Goal: Task Accomplishment & Management: Complete application form

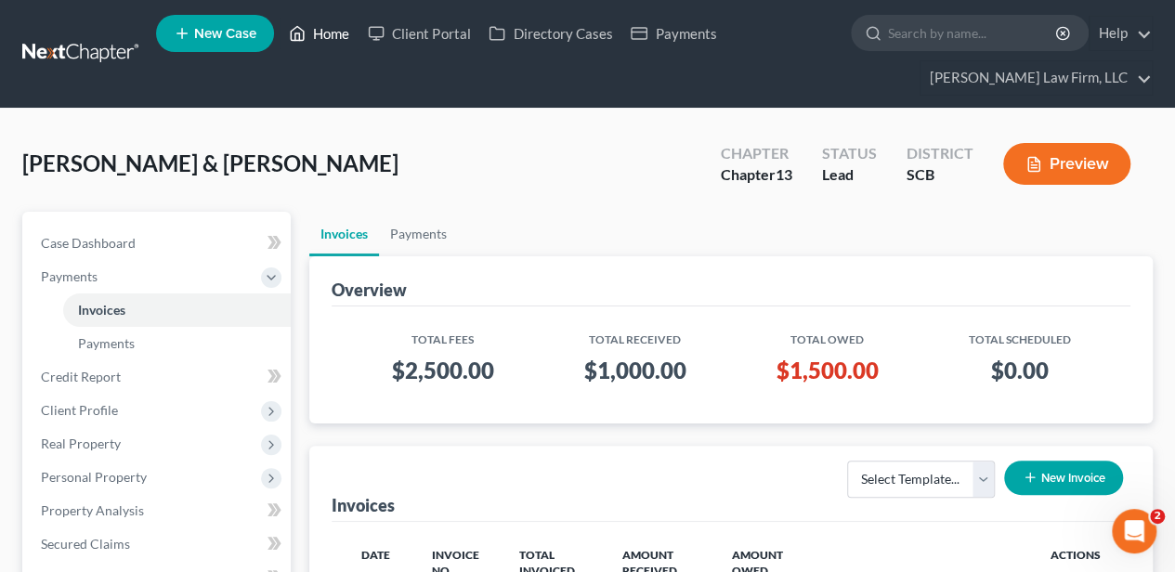
click at [331, 33] on link "Home" at bounding box center [319, 33] width 79 height 33
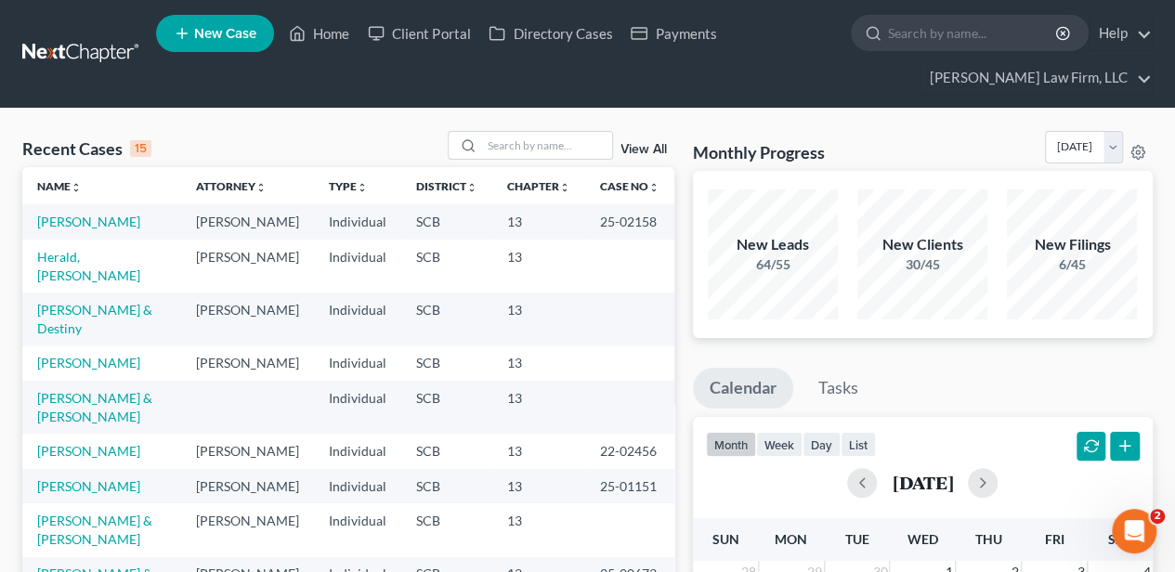
click at [249, 46] on link "New Case" at bounding box center [215, 33] width 118 height 37
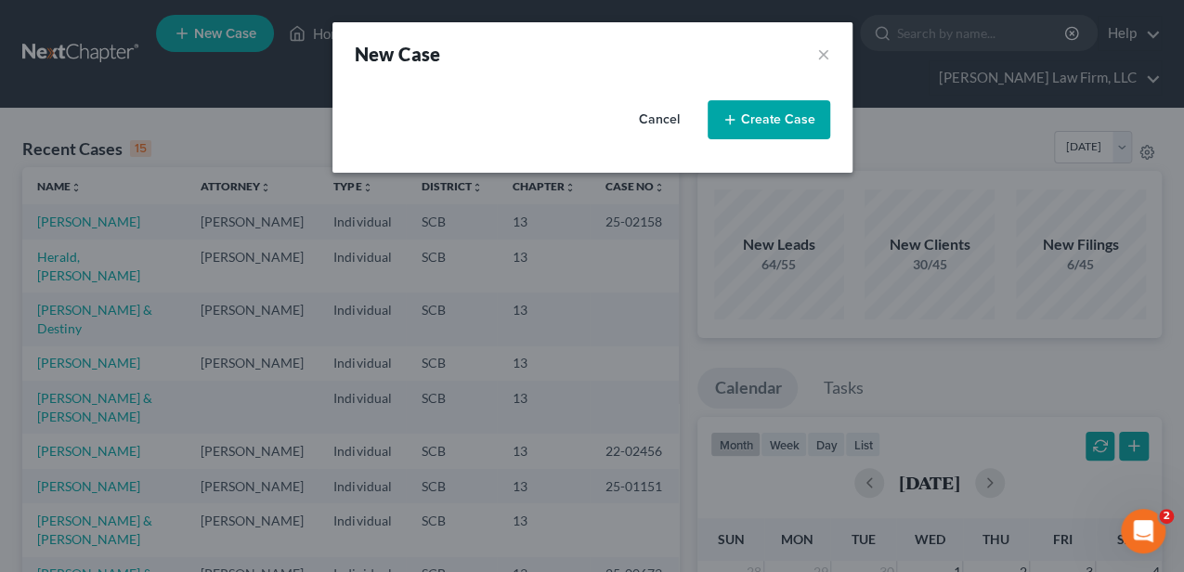
select select "72"
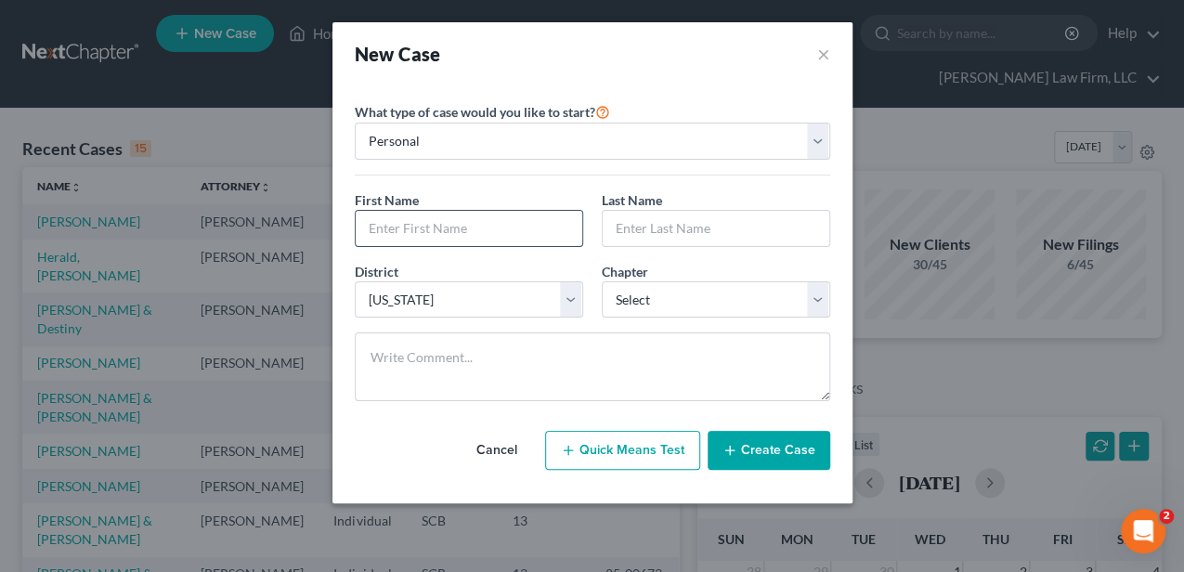
click at [461, 225] on input "text" at bounding box center [469, 228] width 227 height 35
type input "[PERSON_NAME]"
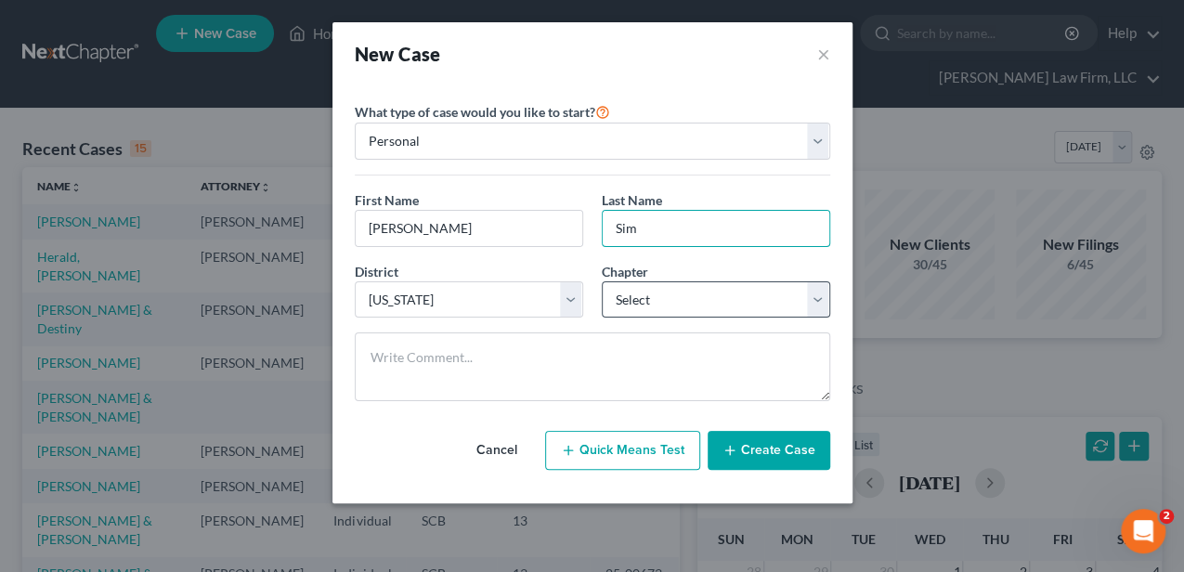
type input "Sim"
click at [620, 299] on select "Select 7 11 12 13" at bounding box center [716, 299] width 228 height 37
select select "3"
click at [602, 281] on select "Select 7 11 12 13" at bounding box center [716, 299] width 228 height 37
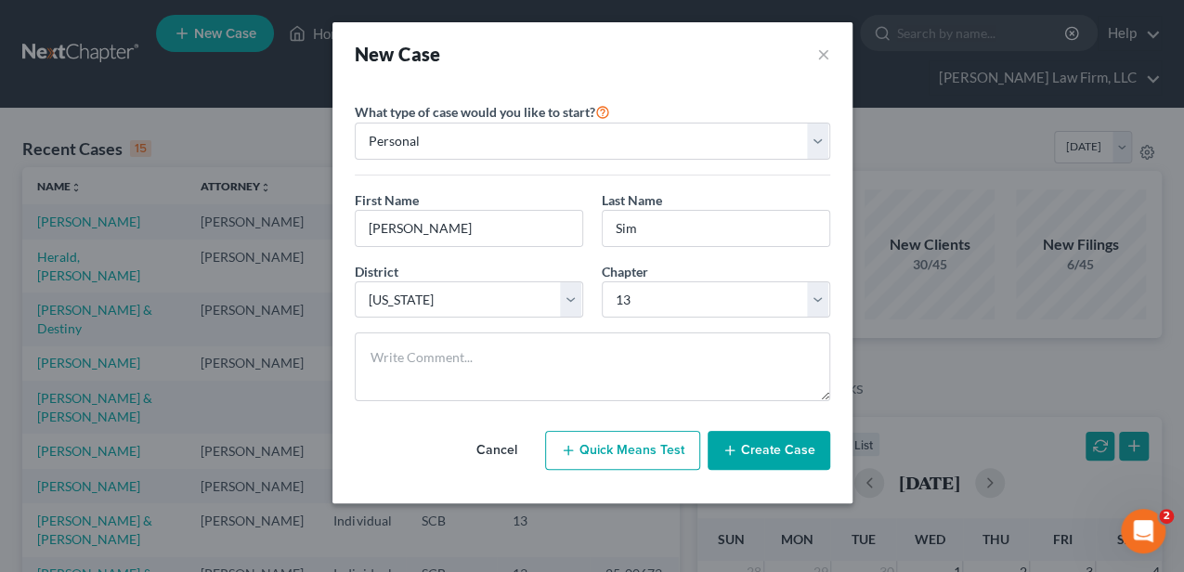
click at [774, 444] on button "Create Case" at bounding box center [769, 450] width 123 height 39
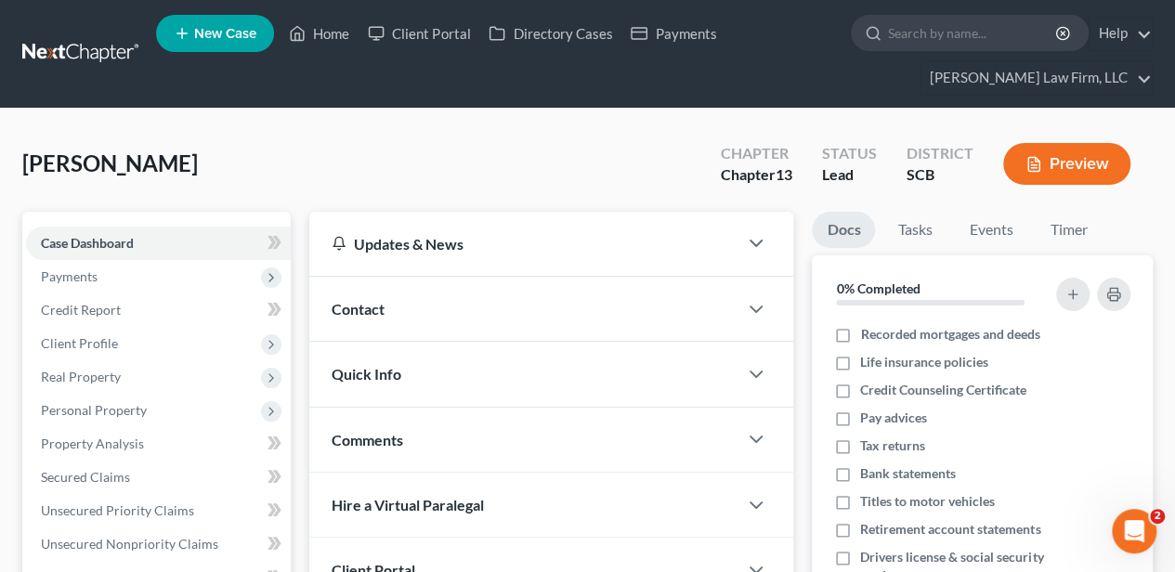
click at [384, 306] on span "Contact" at bounding box center [358, 309] width 53 height 18
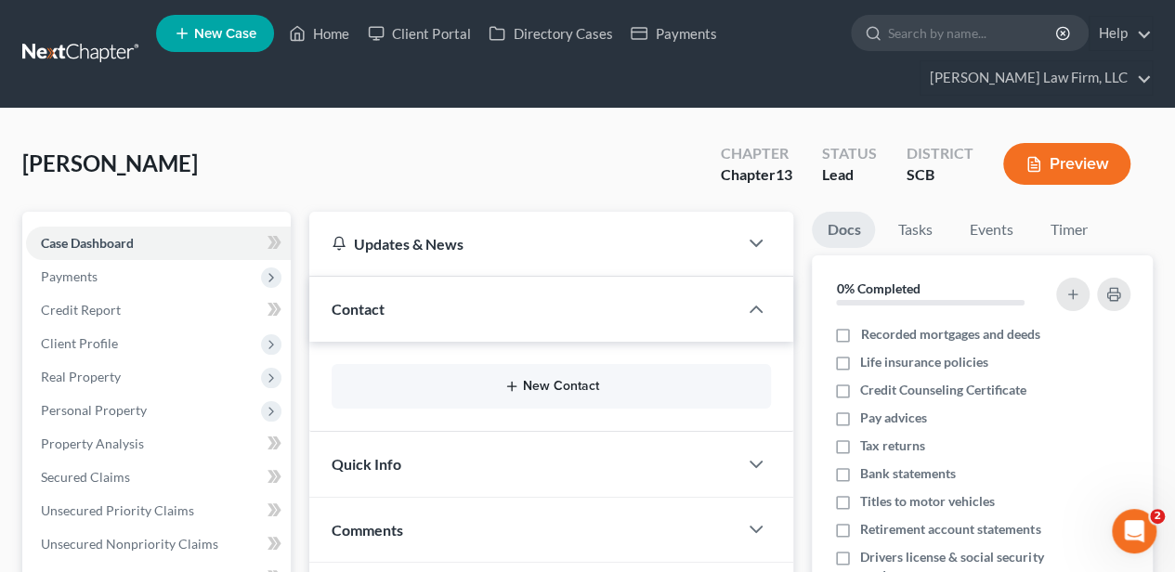
click at [540, 384] on button "New Contact" at bounding box center [551, 386] width 410 height 15
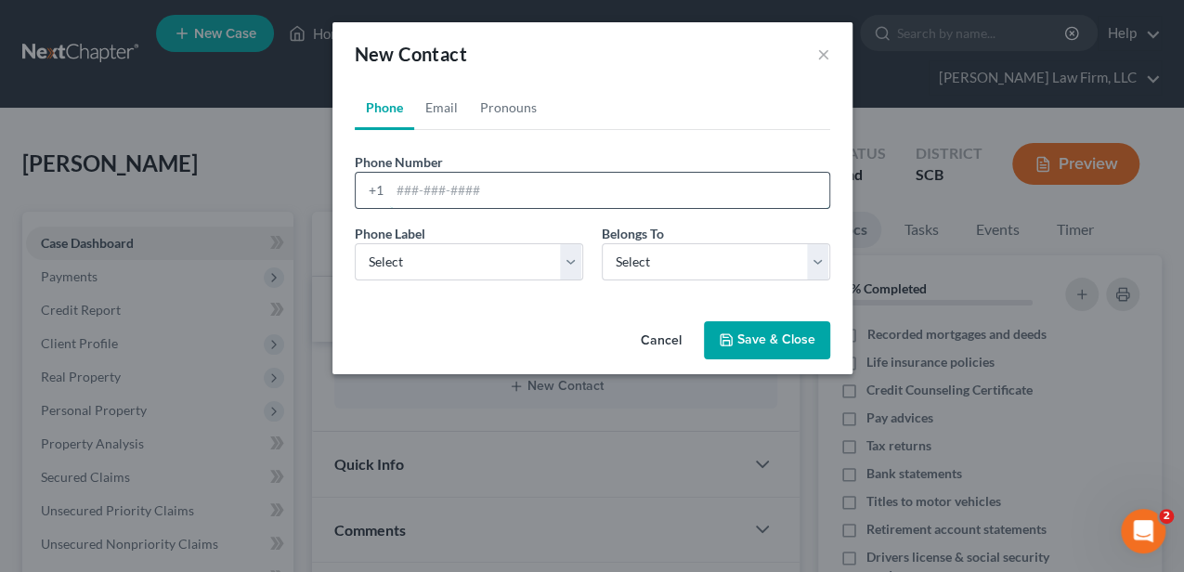
click at [431, 193] on input "tel" at bounding box center [609, 190] width 439 height 35
type input "[PHONE_NUMBER]"
click at [409, 270] on select "Select Mobile Home Work Other" at bounding box center [469, 261] width 228 height 37
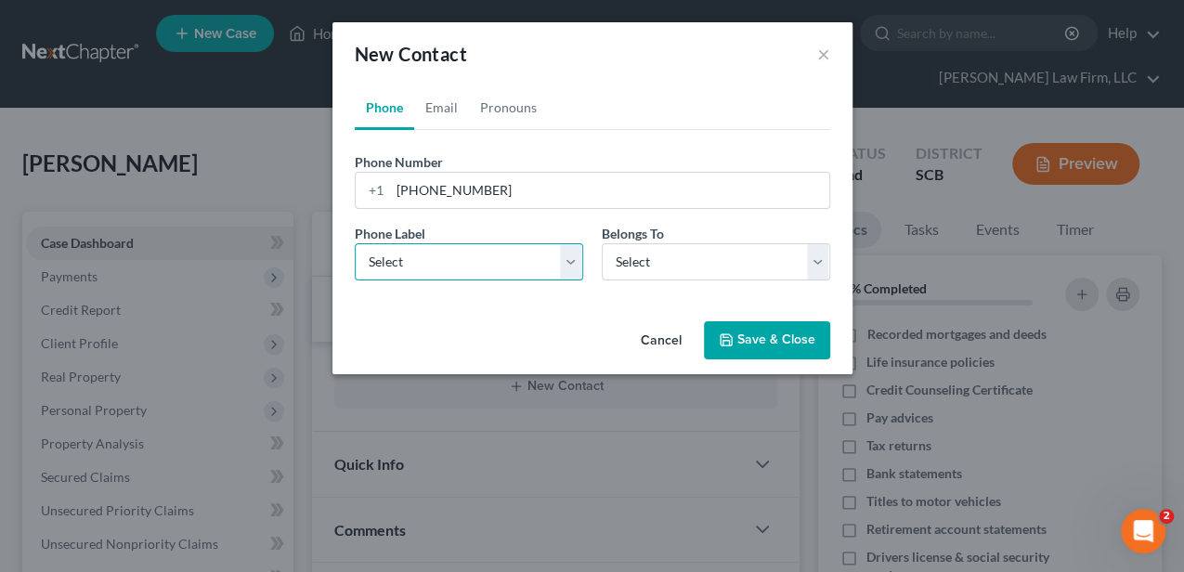
select select "0"
click at [355, 243] on select "Select Mobile Home Work Other" at bounding box center [469, 261] width 228 height 37
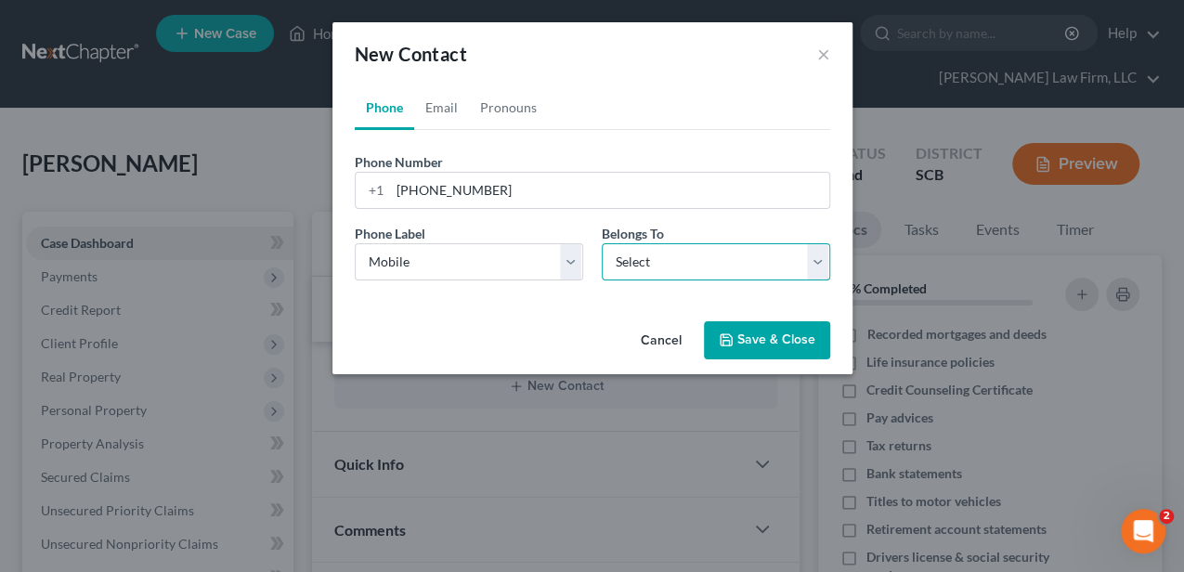
drag, startPoint x: 624, startPoint y: 262, endPoint x: 624, endPoint y: 279, distance: 16.7
click at [624, 262] on select "Select Client Other" at bounding box center [716, 261] width 228 height 37
select select "0"
click at [602, 243] on select "Select Client Other" at bounding box center [716, 261] width 228 height 37
select select "0"
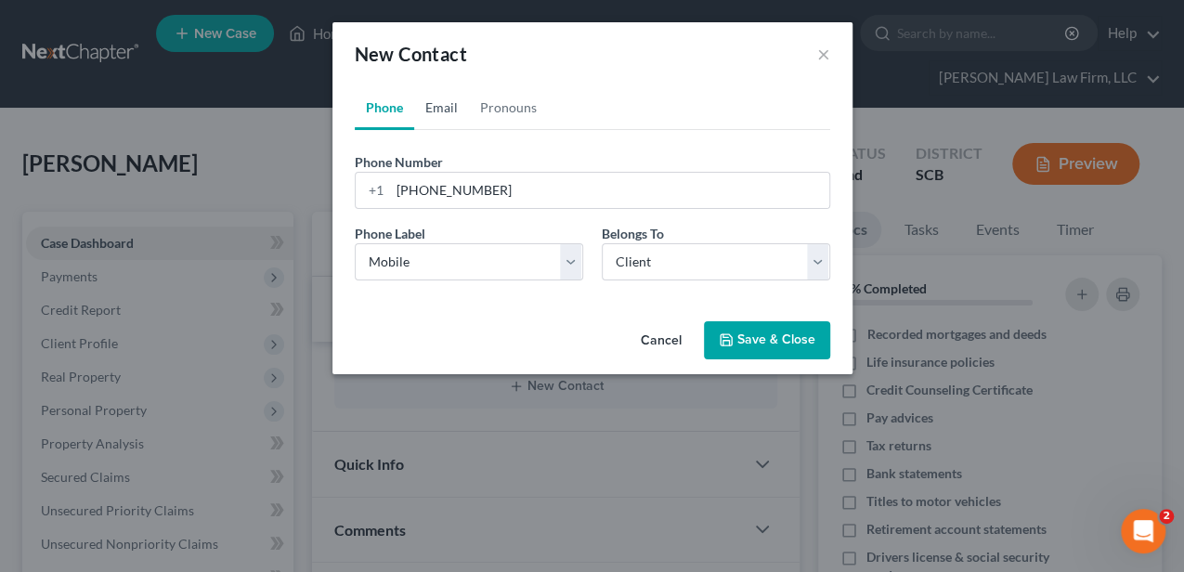
click at [449, 100] on link "Email" at bounding box center [441, 107] width 55 height 45
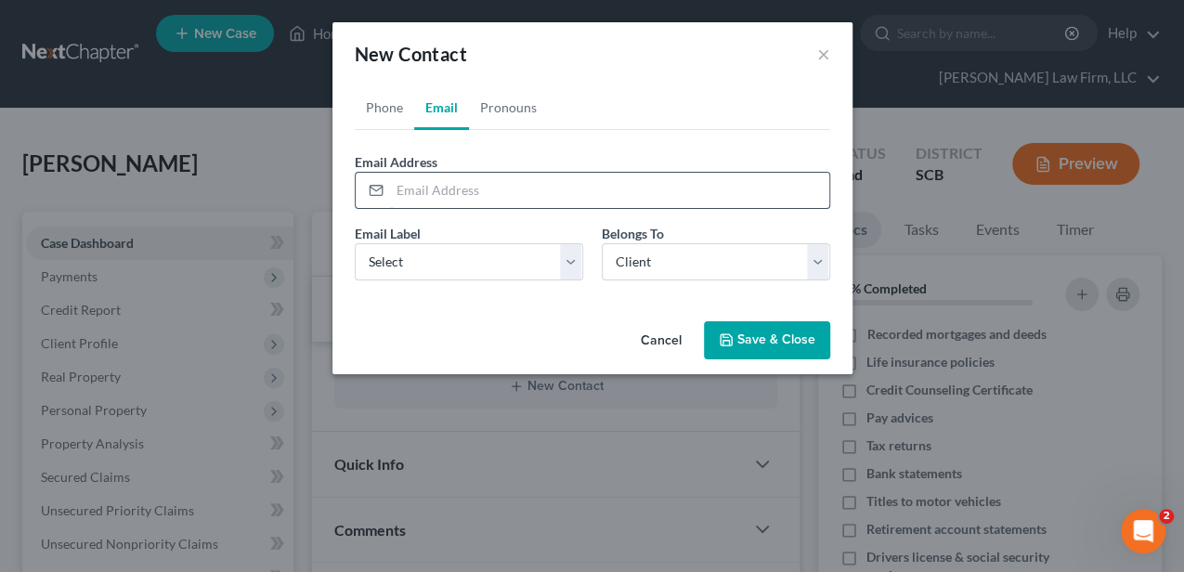
click at [457, 189] on input "email" at bounding box center [609, 190] width 439 height 35
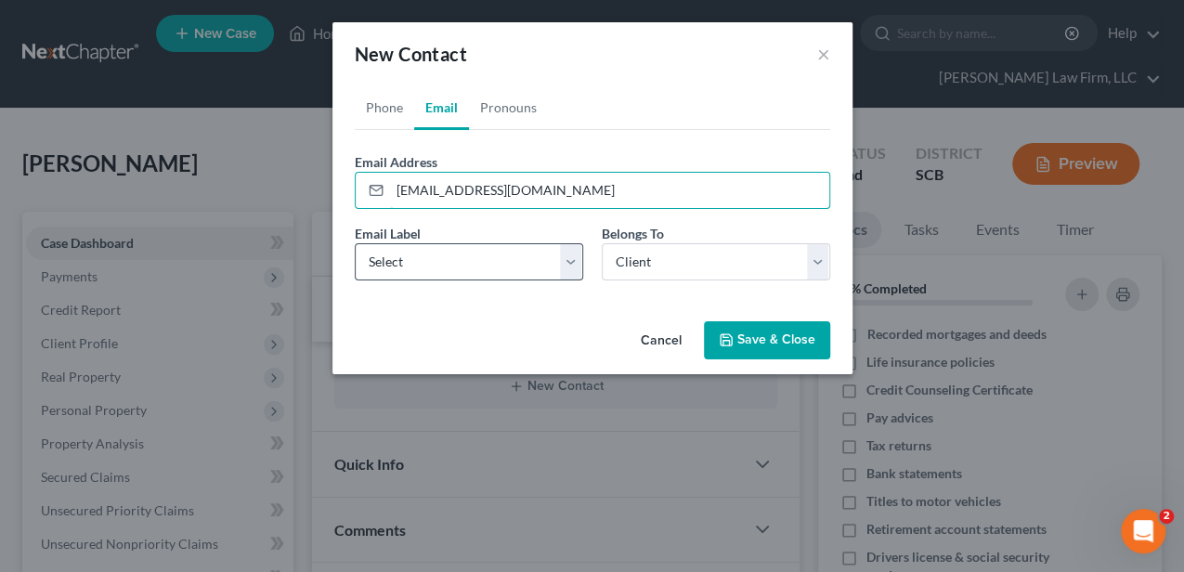
type input "[EMAIL_ADDRESS][DOMAIN_NAME]"
click at [449, 249] on select "Select Home Work Other" at bounding box center [469, 261] width 228 height 37
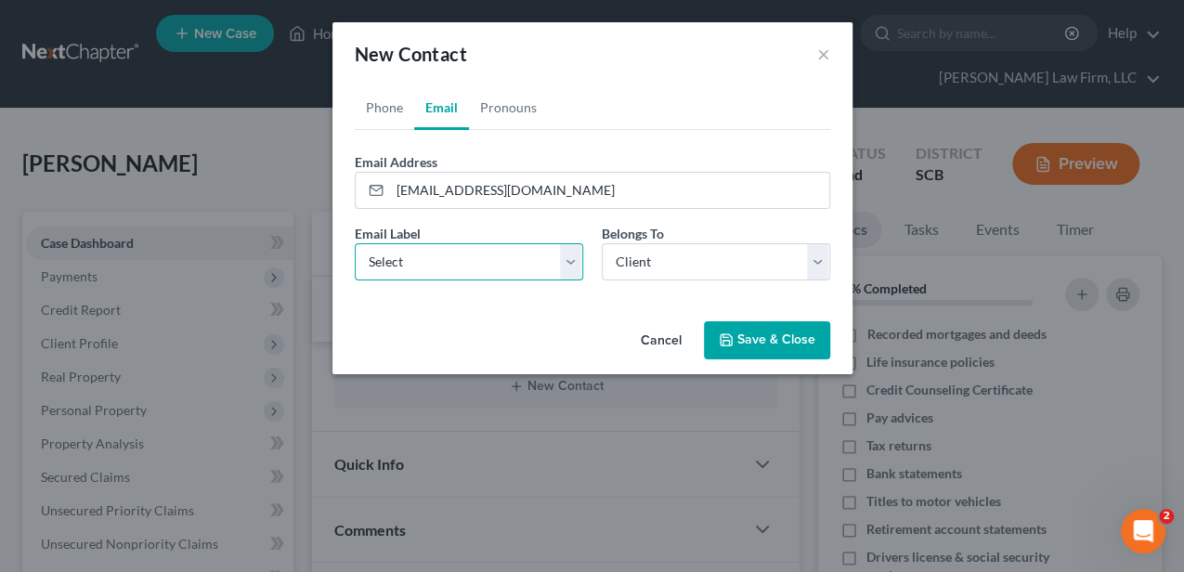
select select "0"
click at [355, 243] on select "Select Home Work Other" at bounding box center [469, 261] width 228 height 37
click at [777, 344] on button "Save & Close" at bounding box center [767, 340] width 126 height 39
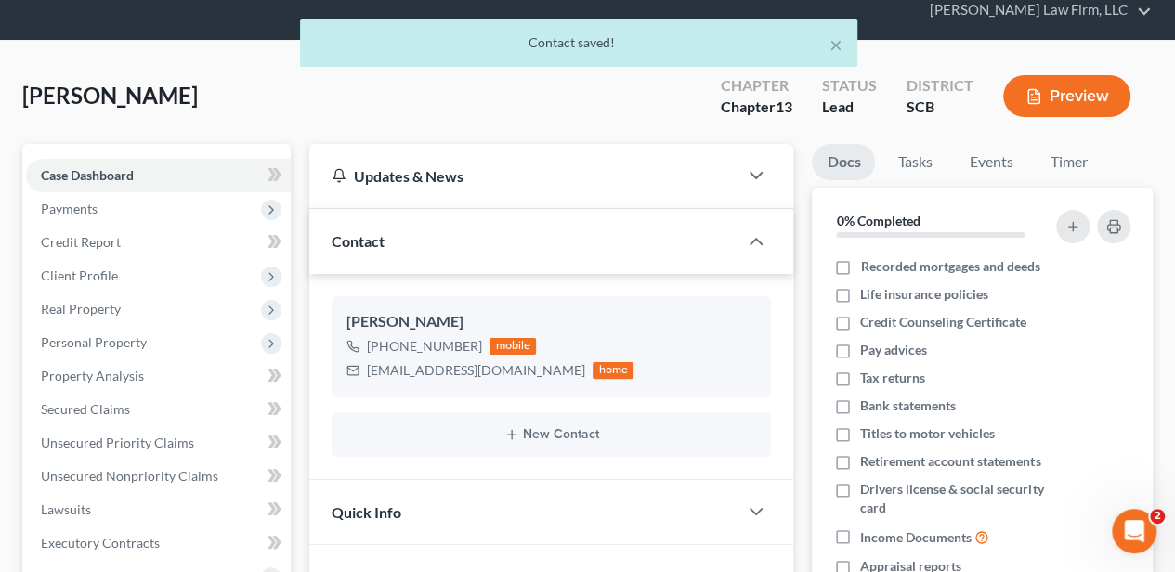
scroll to position [247, 0]
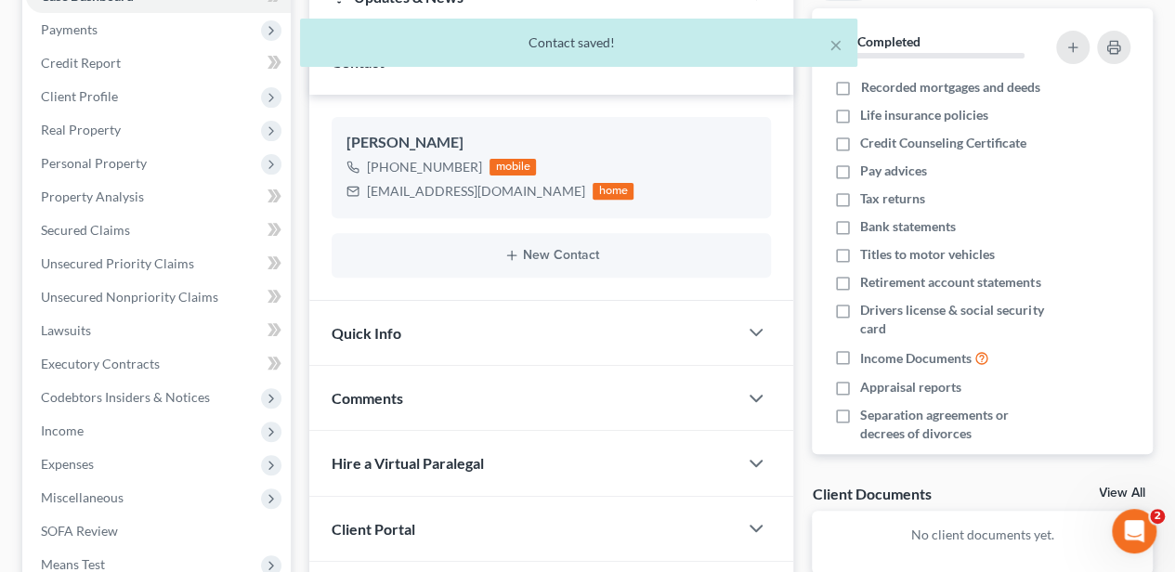
click at [415, 330] on div "Quick Info" at bounding box center [523, 333] width 428 height 64
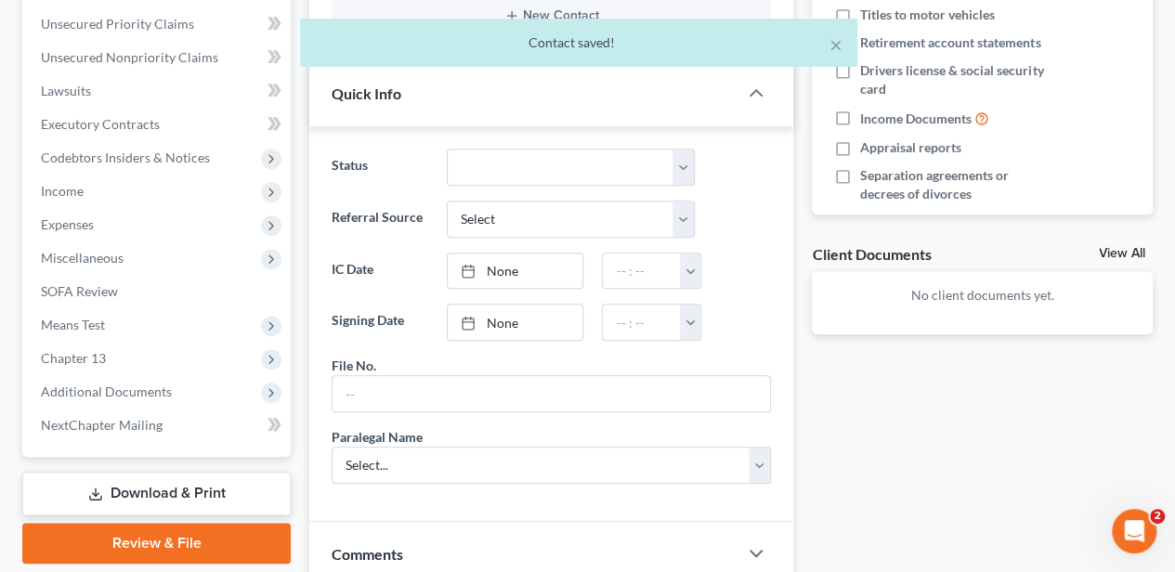
scroll to position [495, 0]
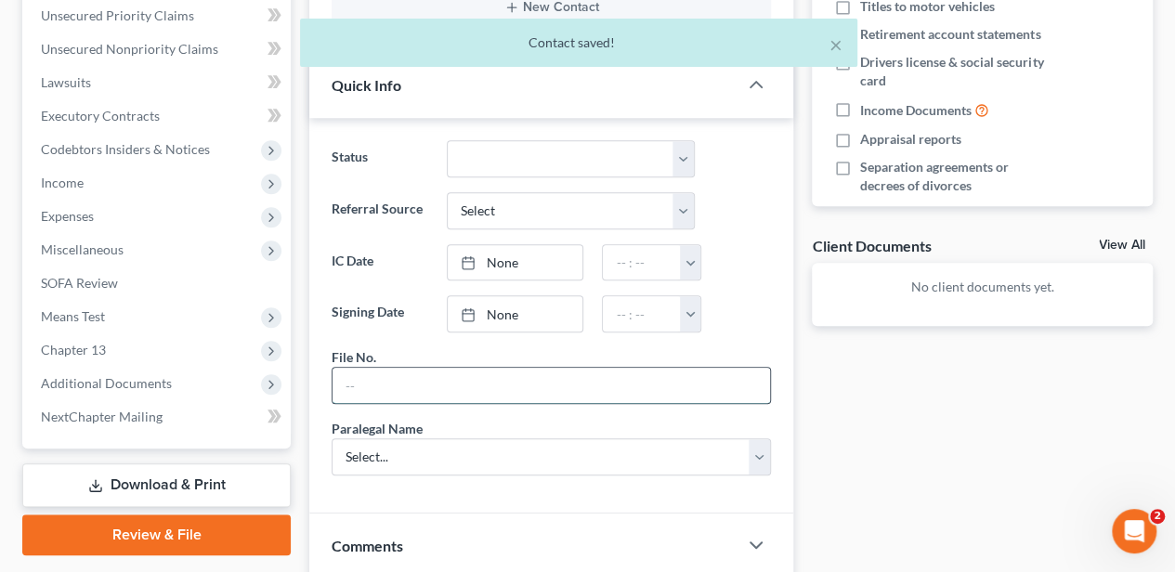
click at [404, 378] on input "text" at bounding box center [550, 385] width 437 height 35
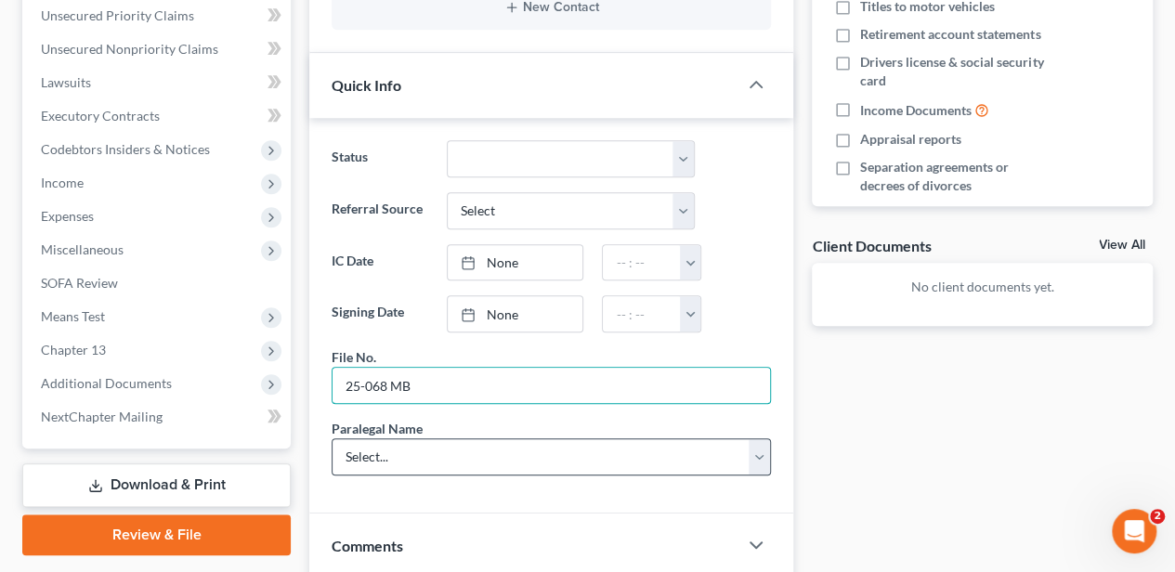
type input "25-068 MB"
click at [345, 446] on select "Select... [PERSON_NAME] [PERSON_NAME] [PERSON_NAME] [PERSON_NAME]" at bounding box center [551, 456] width 439 height 37
select select "2"
click at [332, 438] on select "Select... [PERSON_NAME] [PERSON_NAME] [PERSON_NAME] [PERSON_NAME]" at bounding box center [551, 456] width 439 height 37
click at [302, 459] on div "Updates & News × [US_STATE][GEOGRAPHIC_DATA] Notes: Take a look at NextChapter'…" at bounding box center [551, 246] width 502 height 1058
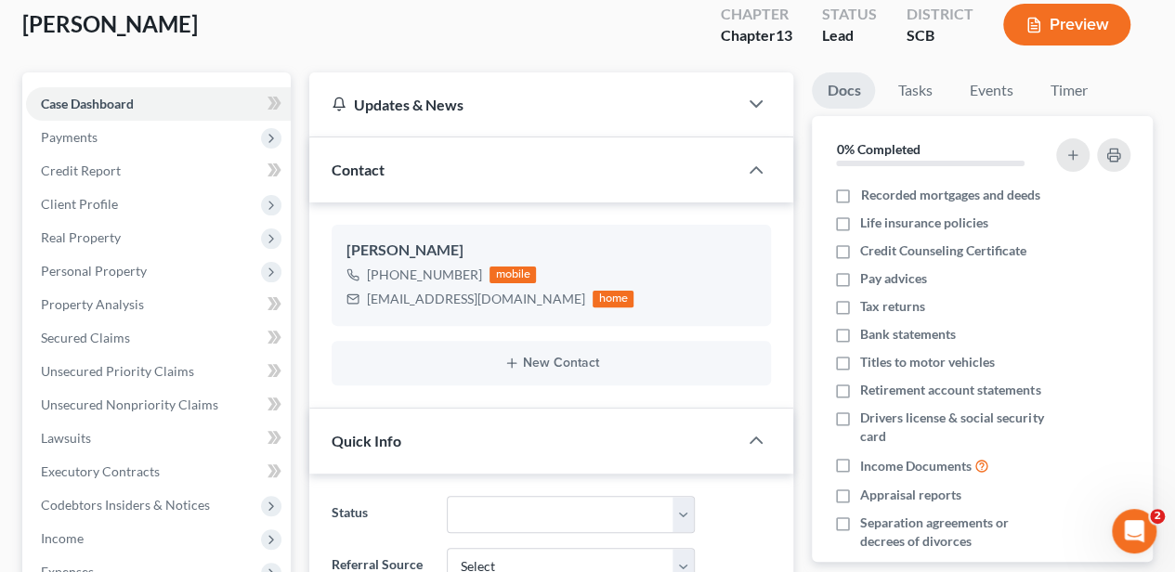
scroll to position [17, 0]
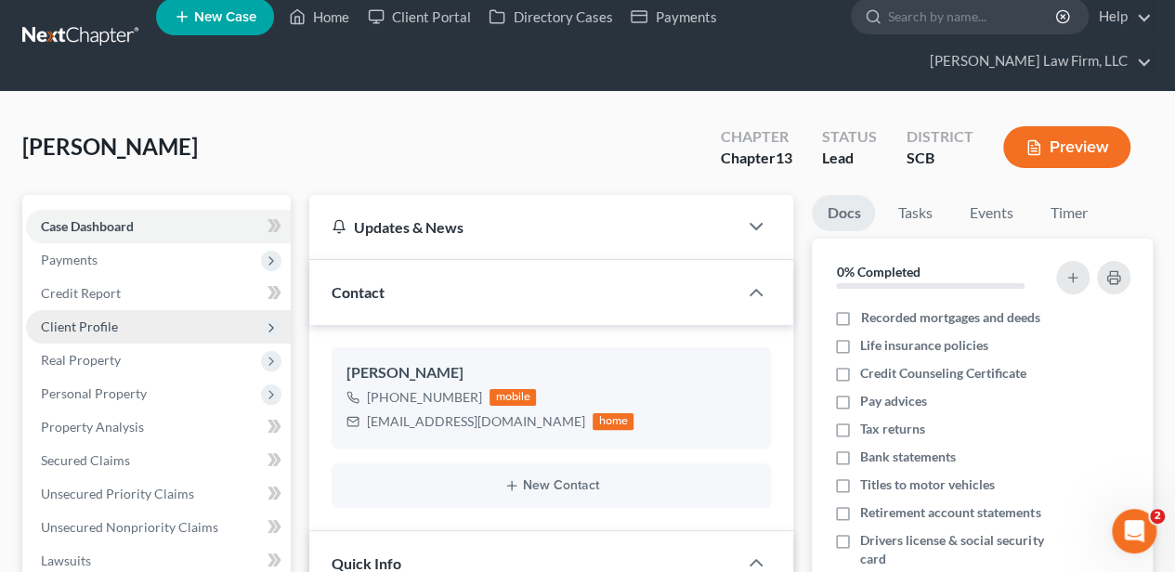
click at [107, 330] on span "Client Profile" at bounding box center [79, 327] width 77 height 16
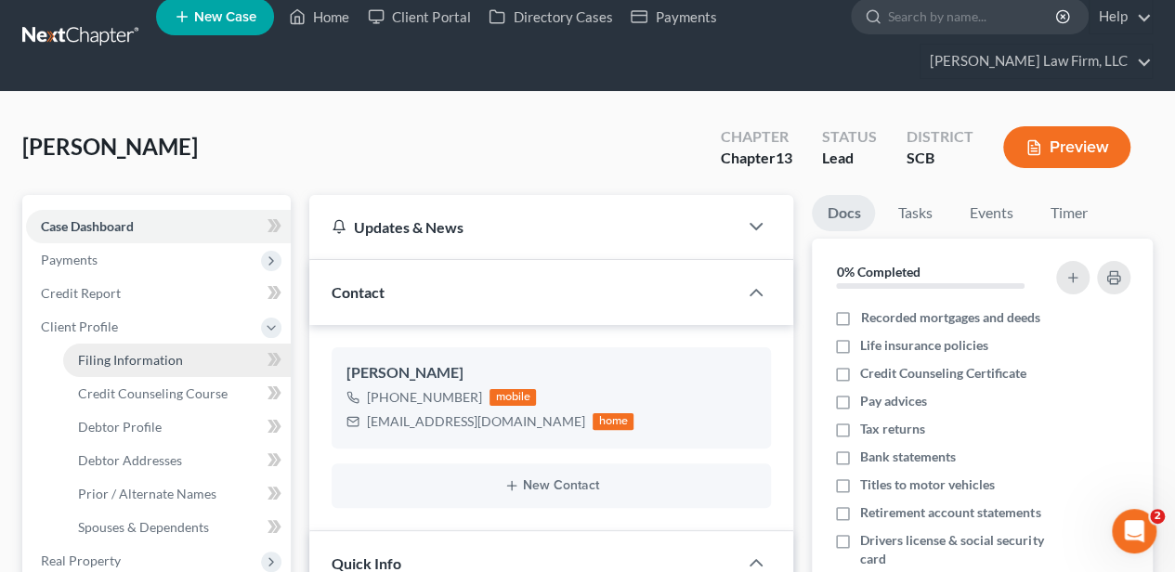
click at [119, 361] on span "Filing Information" at bounding box center [130, 360] width 105 height 16
select select "1"
select select "0"
select select "3"
select select "72"
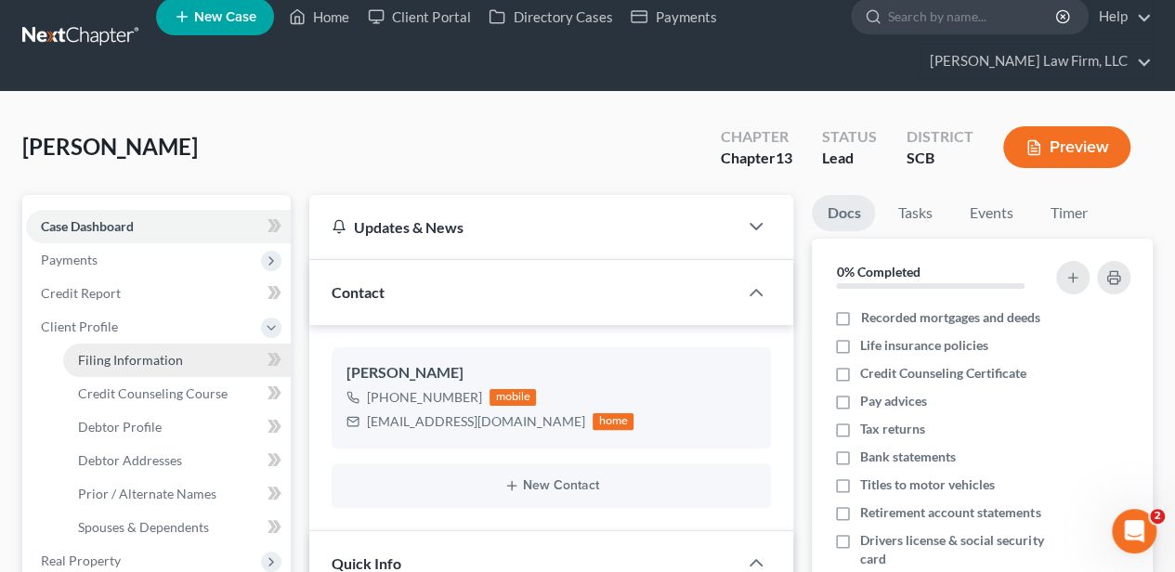
select select "42"
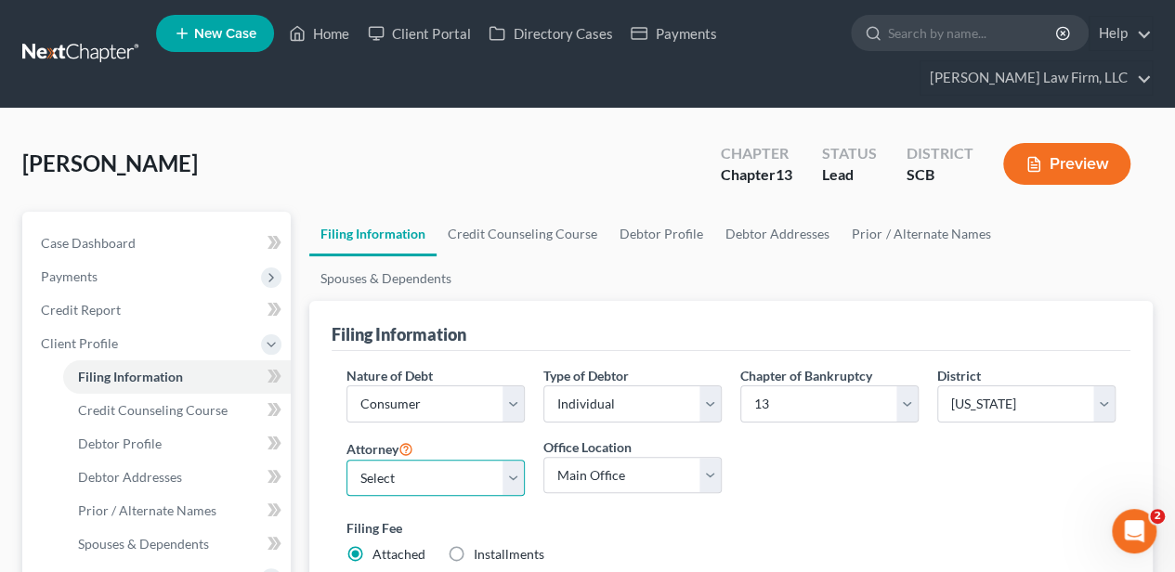
click at [370, 460] on select "Select [PERSON_NAME] - SCB [PERSON_NAME] - SCB" at bounding box center [435, 478] width 178 height 37
select select "1"
click at [346, 460] on select "Select [PERSON_NAME] - SCB [PERSON_NAME] - SCB" at bounding box center [435, 478] width 178 height 37
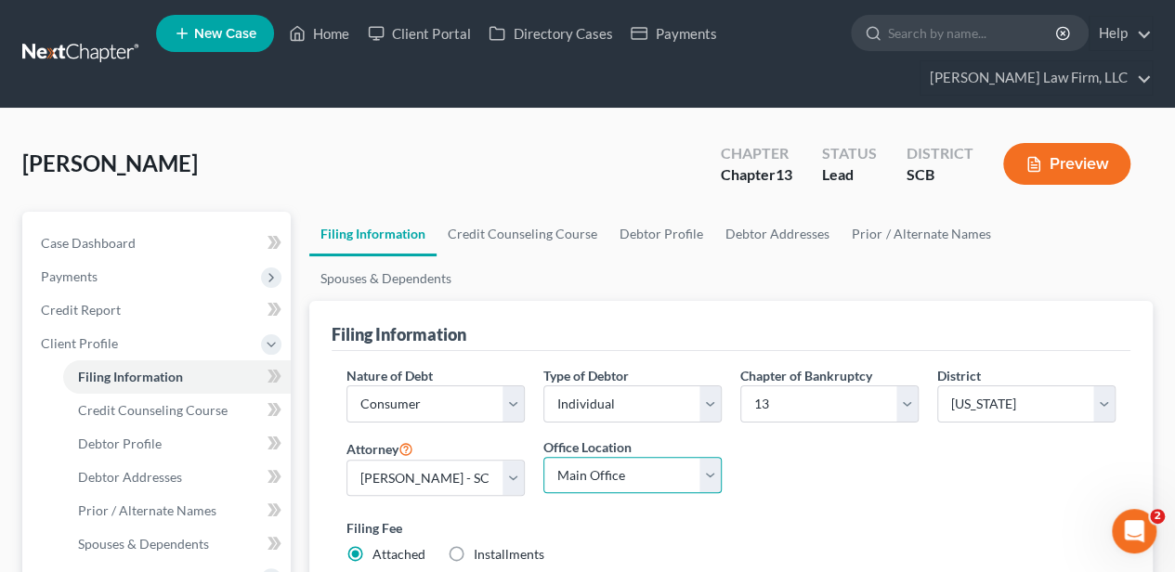
drag, startPoint x: 579, startPoint y: 414, endPoint x: 580, endPoint y: 440, distance: 26.0
click at [579, 457] on select "Main Office [GEOGRAPHIC_DATA]" at bounding box center [632, 475] width 178 height 37
select select "0"
click at [543, 457] on select "Main Office [GEOGRAPHIC_DATA]" at bounding box center [632, 475] width 178 height 37
click at [682, 232] on link "Debtor Profile" at bounding box center [661, 234] width 106 height 45
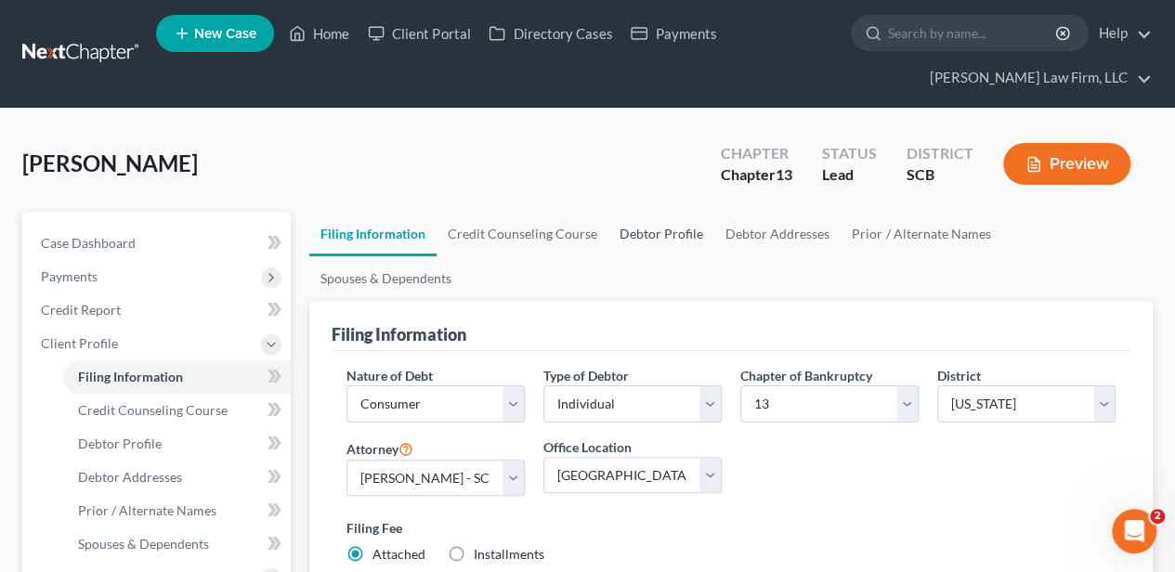
select select "0"
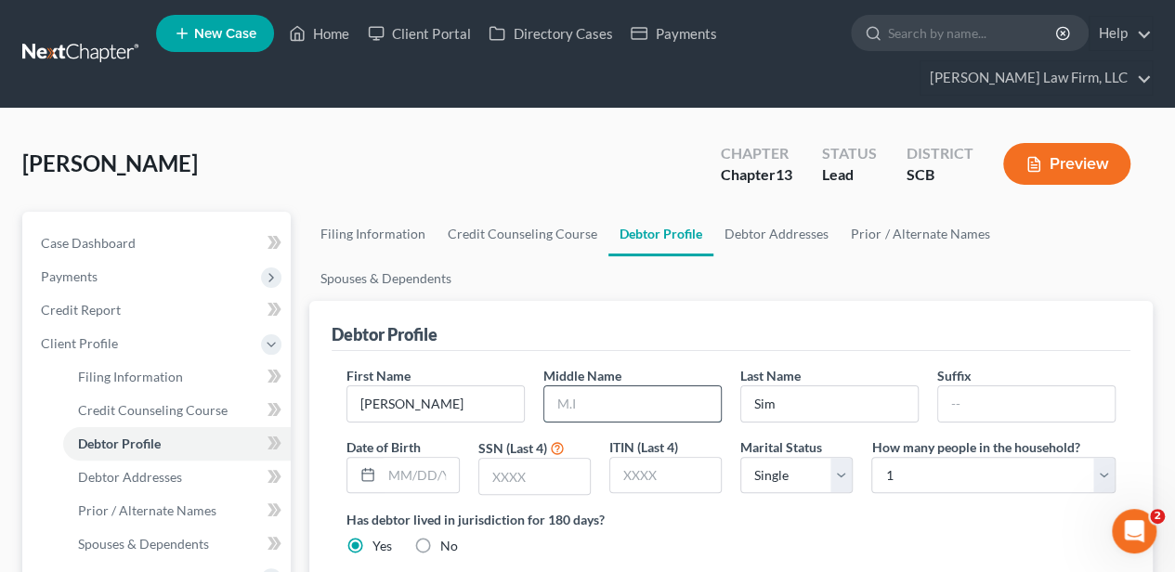
click at [631, 386] on input "text" at bounding box center [632, 403] width 176 height 35
type input "Barrie"
click at [760, 235] on link "Debtor Addresses" at bounding box center [776, 234] width 126 height 45
select select "0"
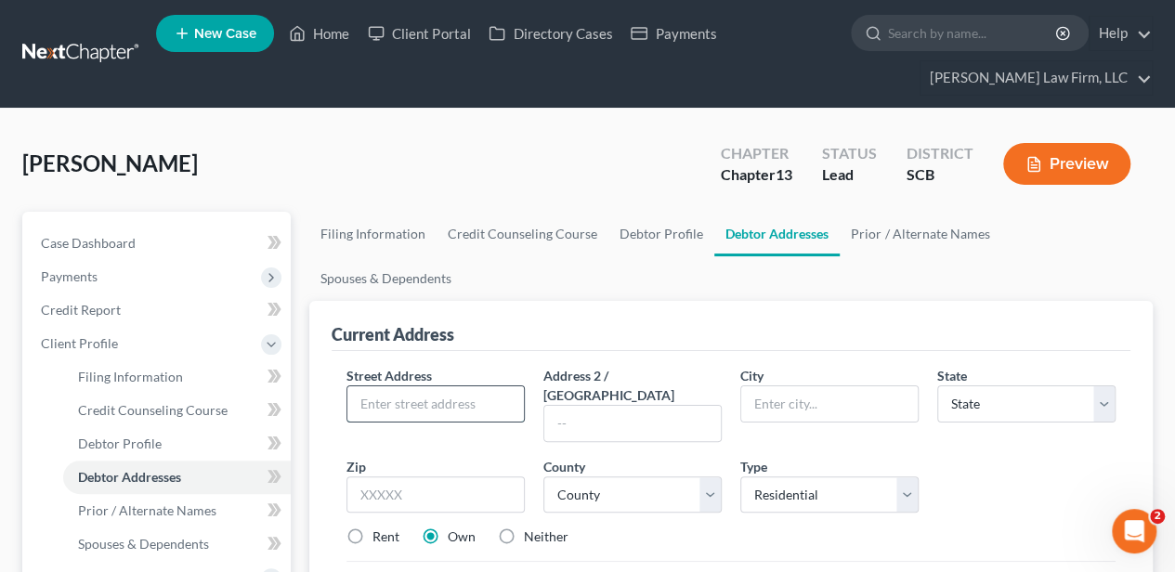
click at [488, 386] on input "text" at bounding box center [435, 403] width 176 height 35
type input "[STREET_ADDRESS]"
click at [479, 476] on input "text" at bounding box center [435, 494] width 178 height 37
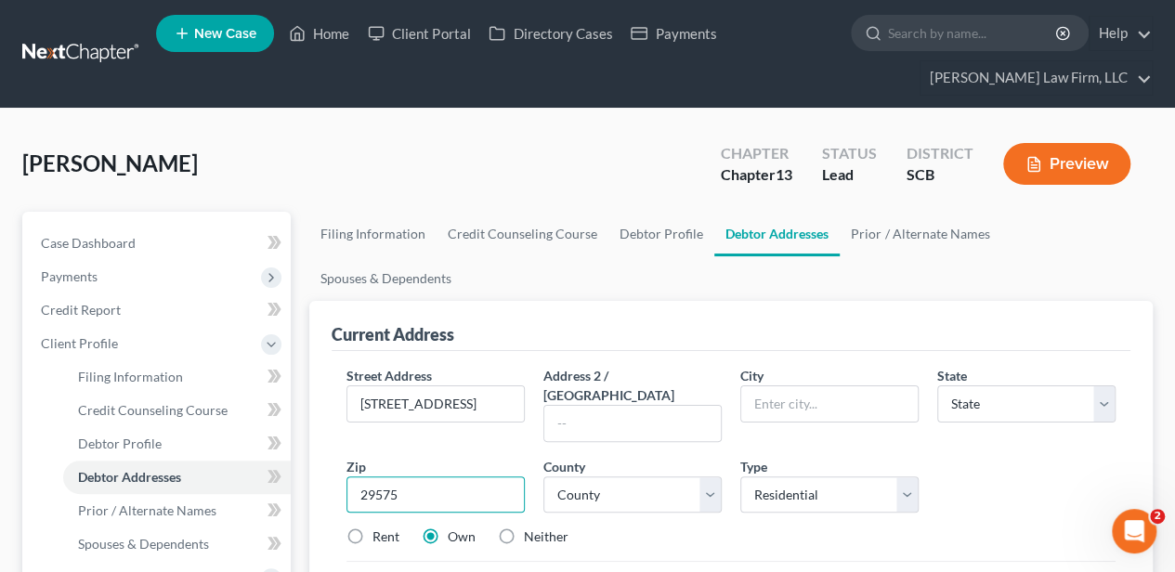
type input "29575"
type input "[GEOGRAPHIC_DATA]"
select select "42"
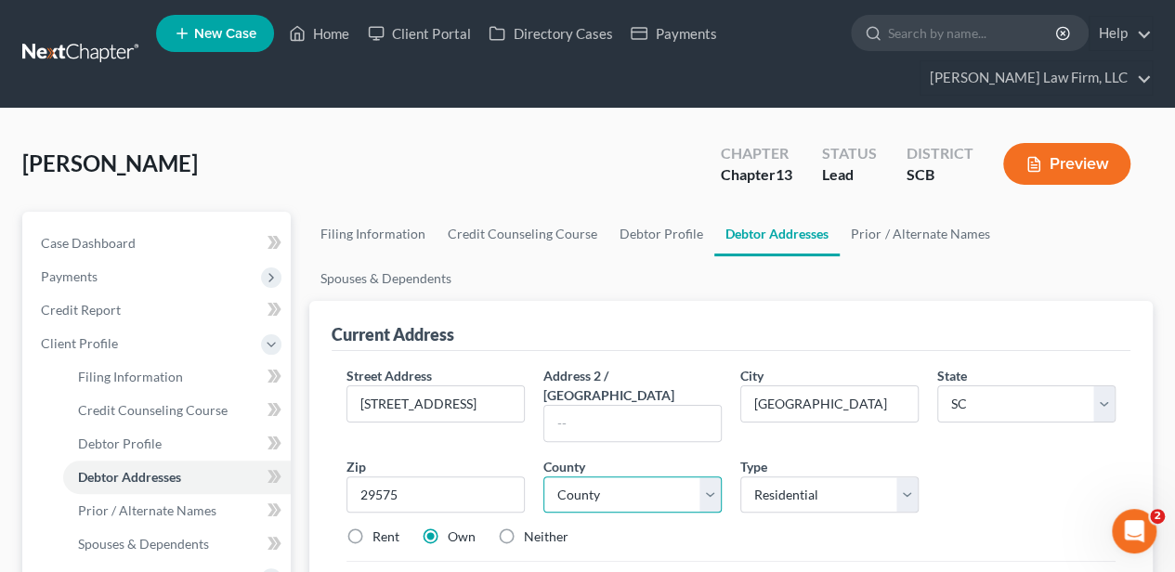
click at [633, 476] on select "County" at bounding box center [632, 494] width 178 height 37
select select "25"
click at [543, 476] on select "County [GEOGRAPHIC_DATA] [GEOGRAPHIC_DATA] [GEOGRAPHIC_DATA] [GEOGRAPHIC_DATA] …" at bounding box center [632, 494] width 178 height 37
click at [380, 527] on label "Rent" at bounding box center [385, 536] width 27 height 19
click at [380, 527] on input "Rent" at bounding box center [386, 533] width 12 height 12
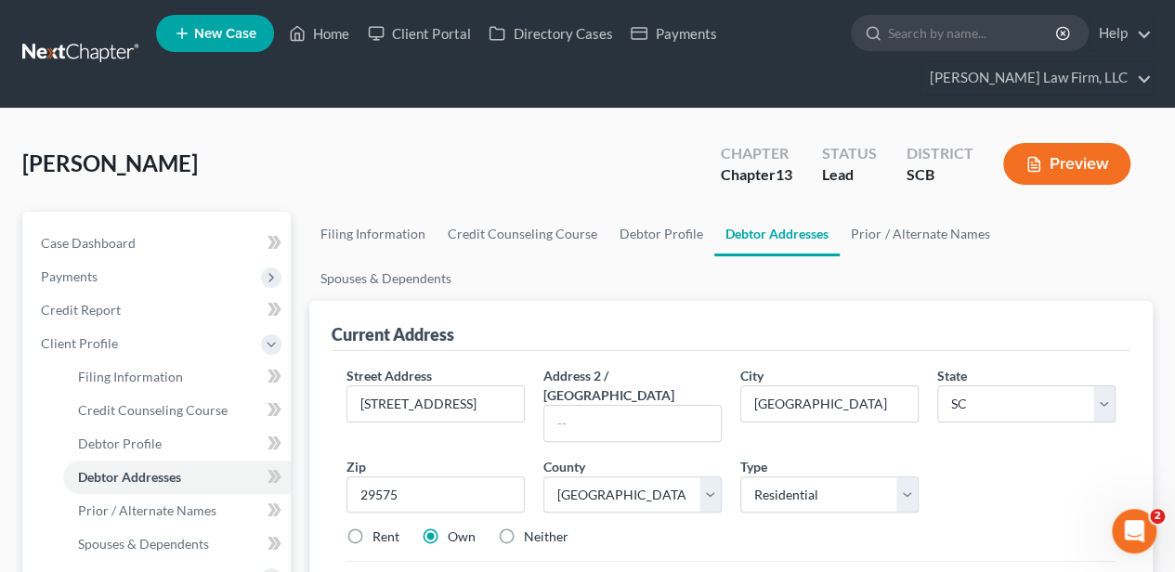
radio input "true"
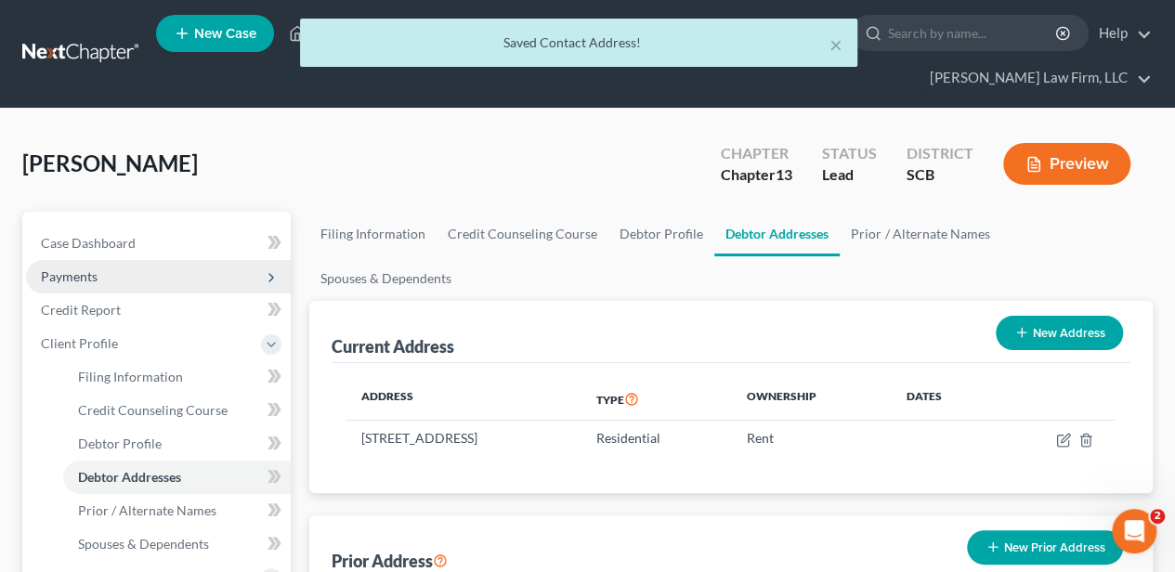
click at [136, 279] on span "Payments" at bounding box center [158, 276] width 265 height 33
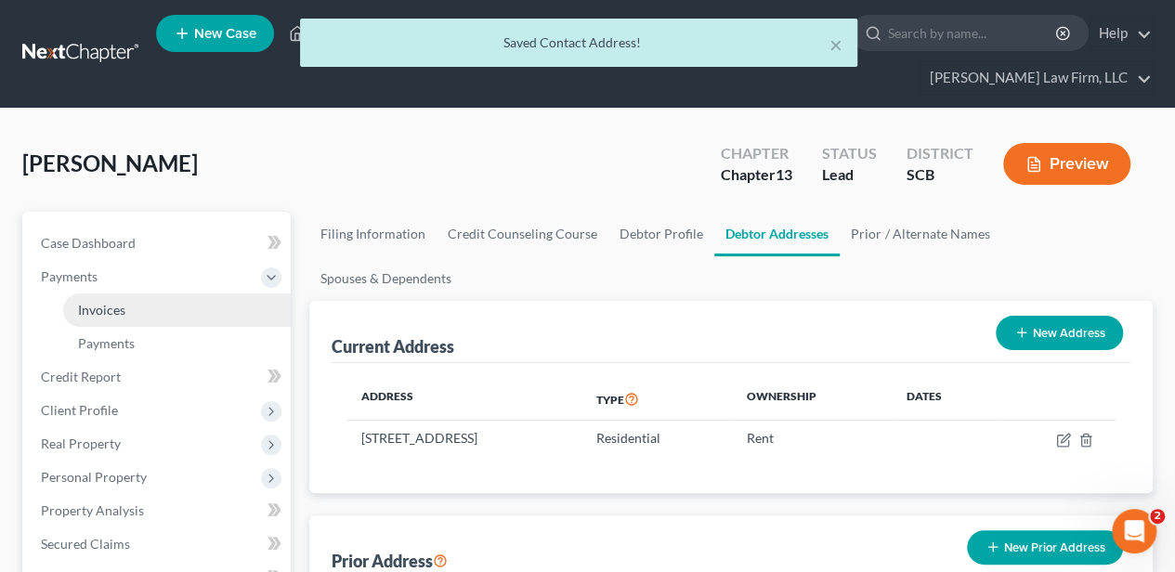
drag, startPoint x: 134, startPoint y: 306, endPoint x: 182, endPoint y: 301, distance: 48.5
click at [134, 306] on link "Invoices" at bounding box center [177, 309] width 228 height 33
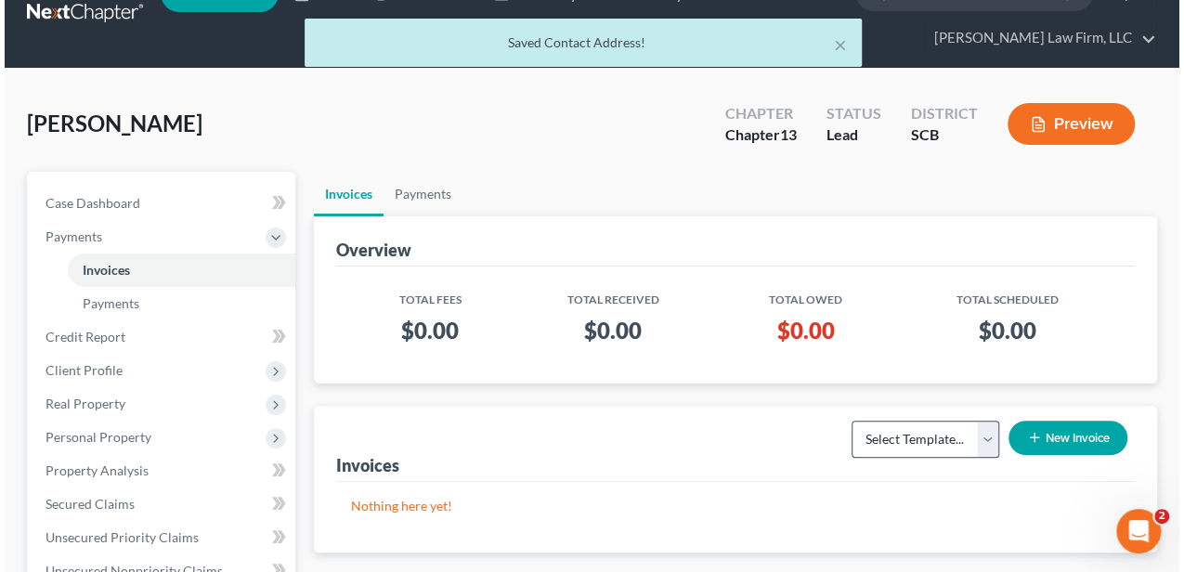
scroll to position [61, 0]
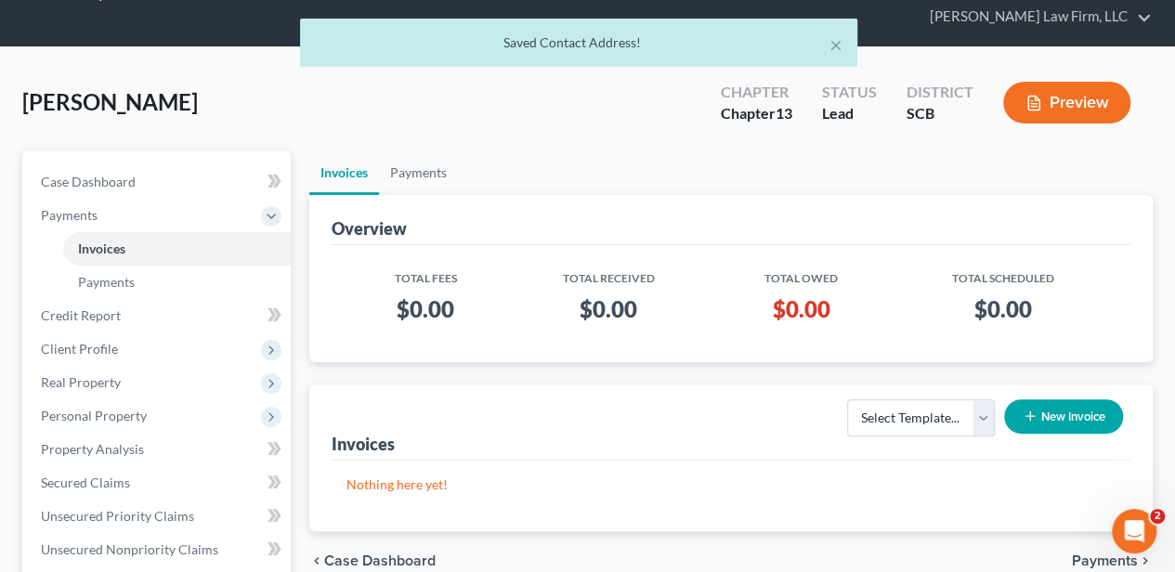
click at [1078, 418] on button "New Invoice" at bounding box center [1063, 416] width 119 height 34
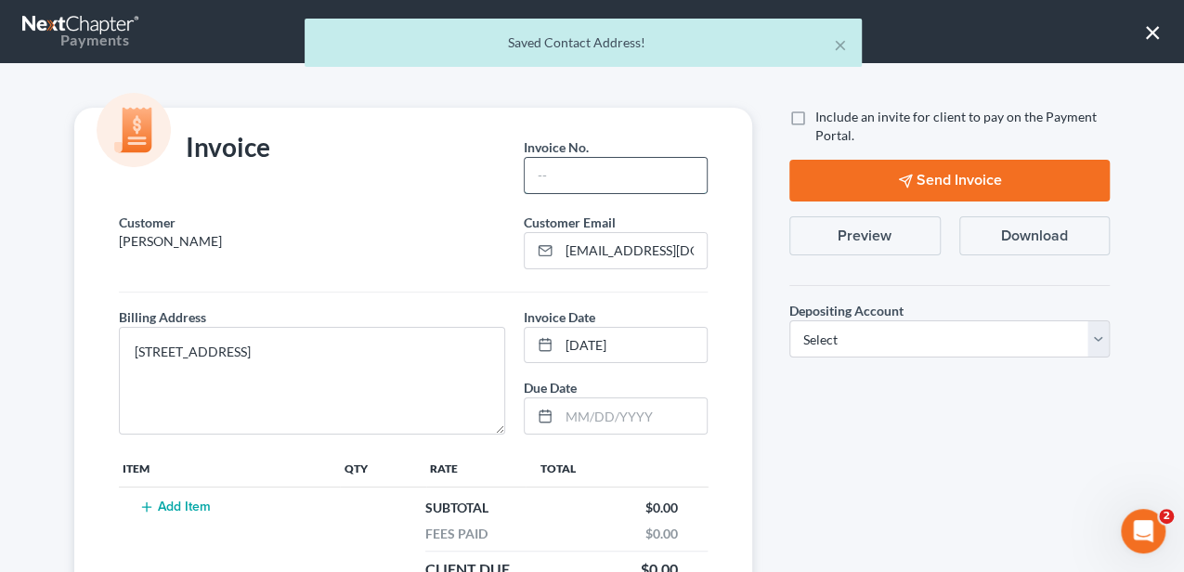
click at [564, 164] on input "text" at bounding box center [616, 175] width 182 height 35
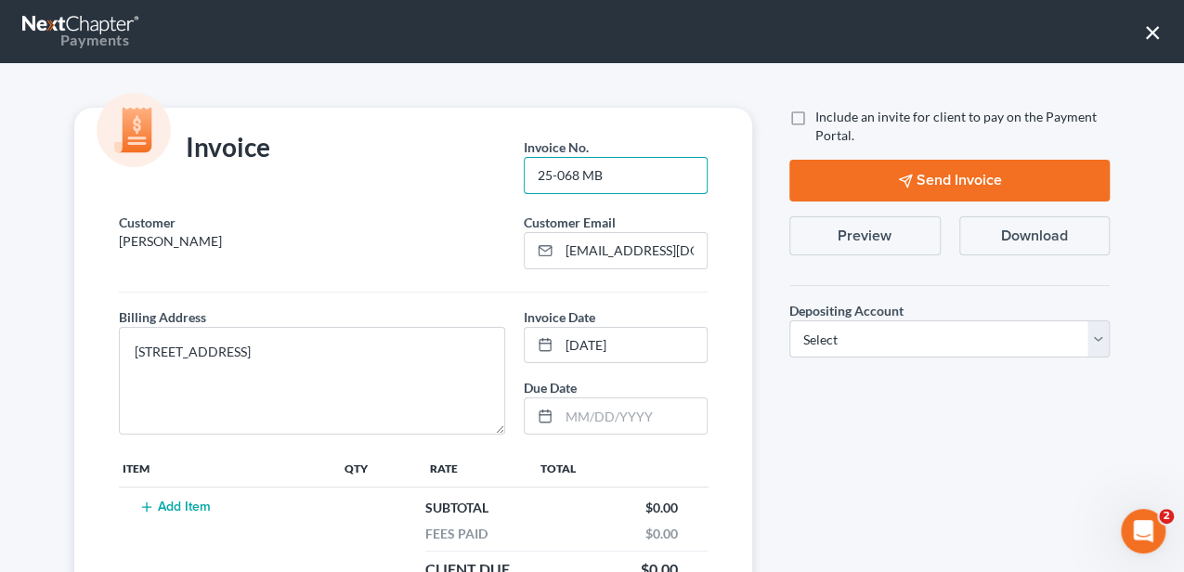
type input "25-068 MB"
click at [191, 496] on td "Add Item" at bounding box center [229, 539] width 221 height 103
click at [192, 501] on button "Add Item" at bounding box center [175, 507] width 82 height 15
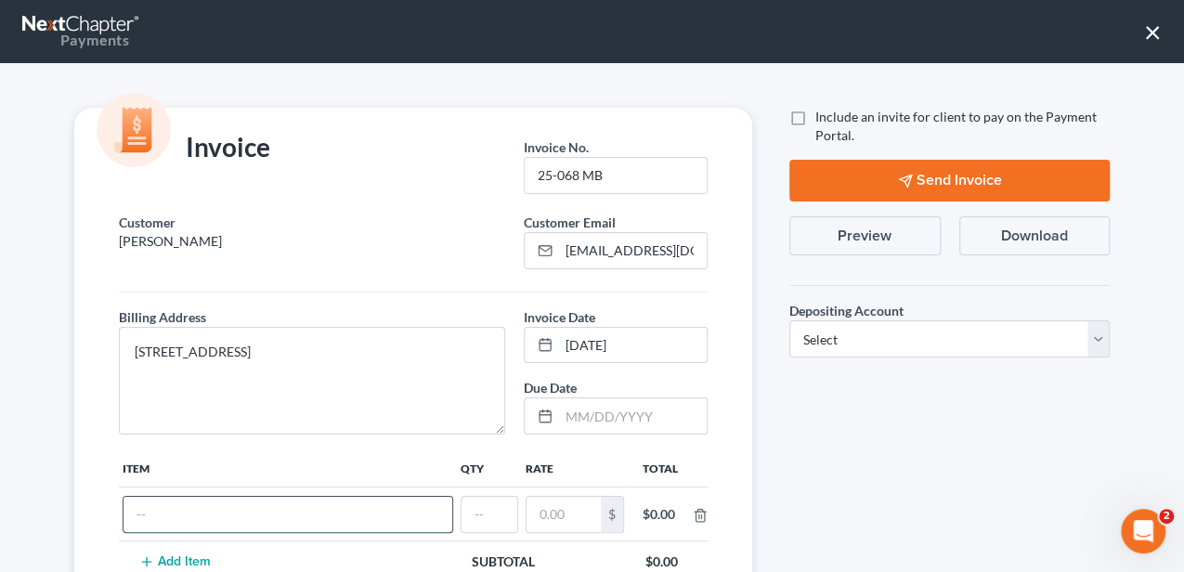
click at [186, 507] on input "text" at bounding box center [288, 514] width 329 height 35
type input "Attorney Fee"
type input "1"
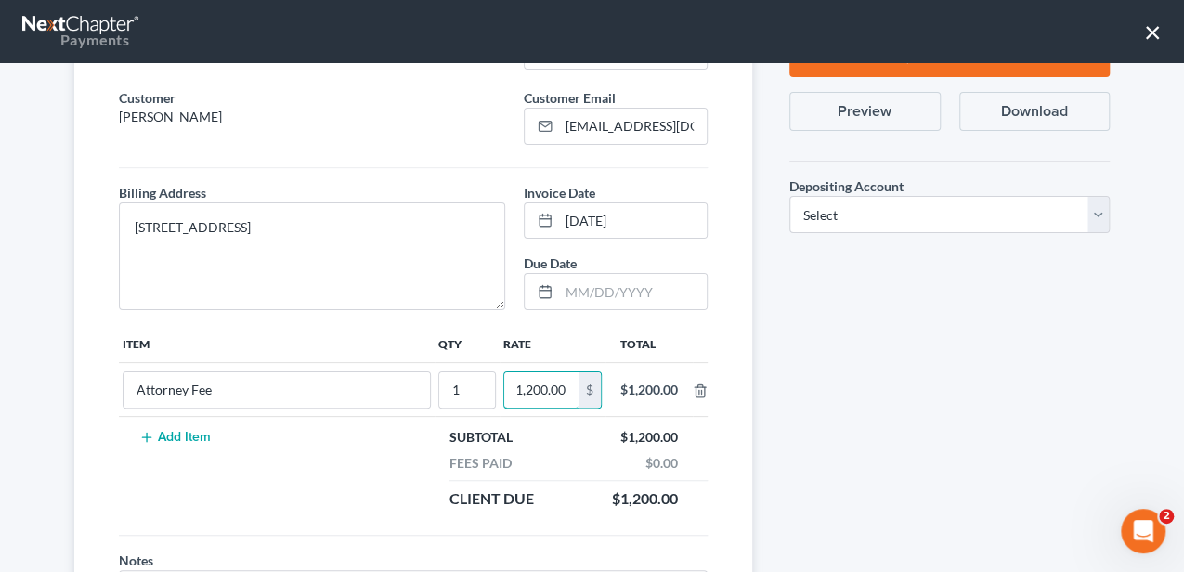
scroll to position [124, 0]
type input "1,200.00"
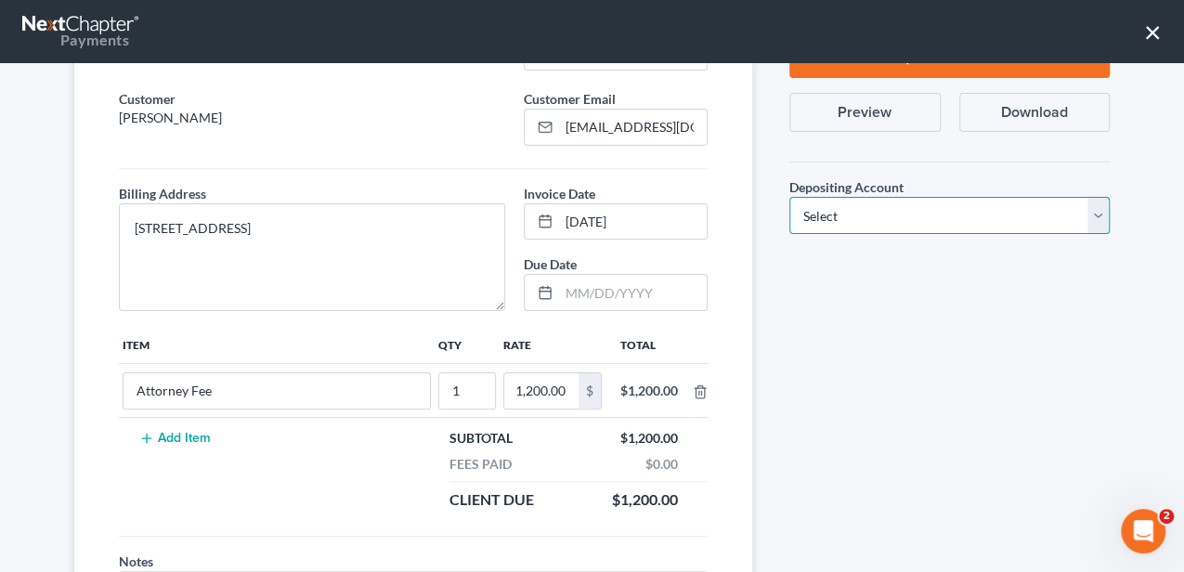
drag, startPoint x: 854, startPoint y: 215, endPoint x: 847, endPoint y: 230, distance: 16.6
click at [854, 215] on select "Select Operation Trust" at bounding box center [949, 215] width 320 height 37
select select "1"
click at [789, 197] on select "Select Operation Trust" at bounding box center [949, 215] width 320 height 37
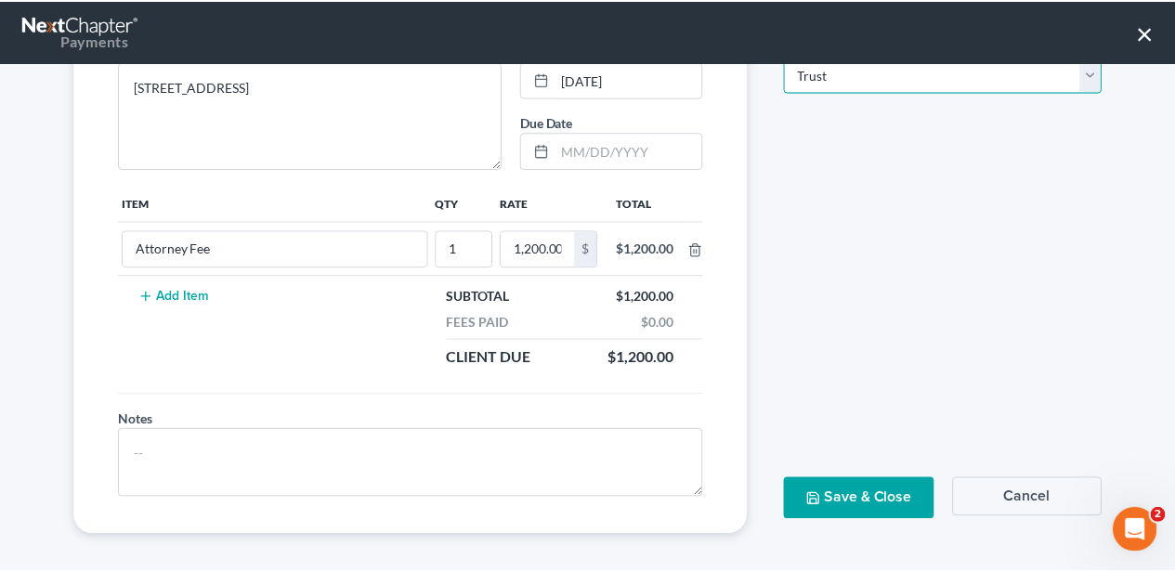
scroll to position [267, 0]
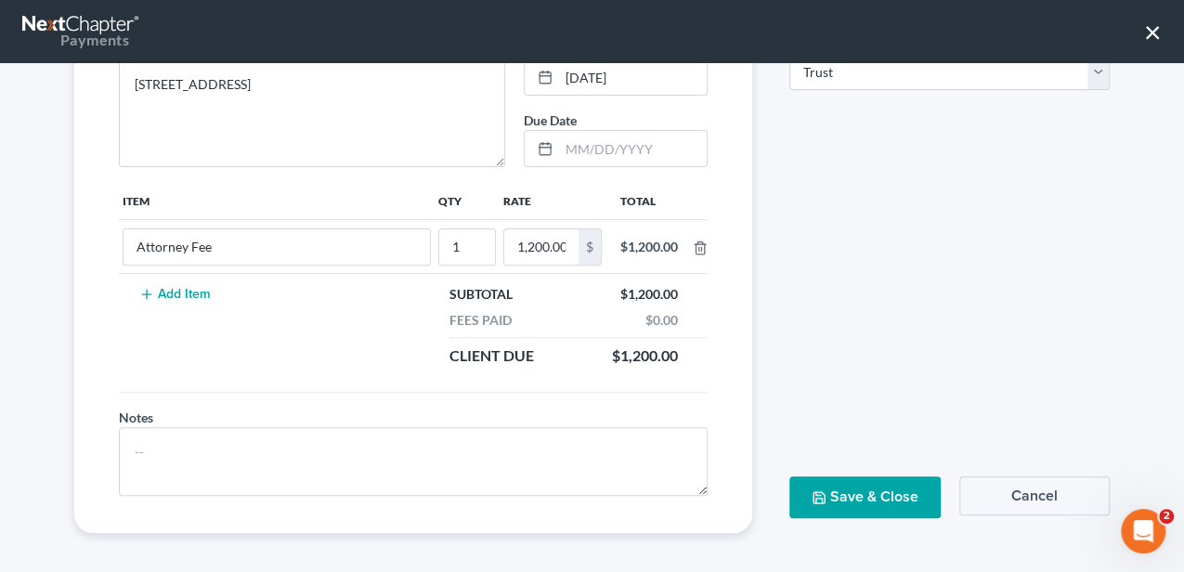
click at [866, 501] on button "Save & Close" at bounding box center [864, 497] width 151 height 42
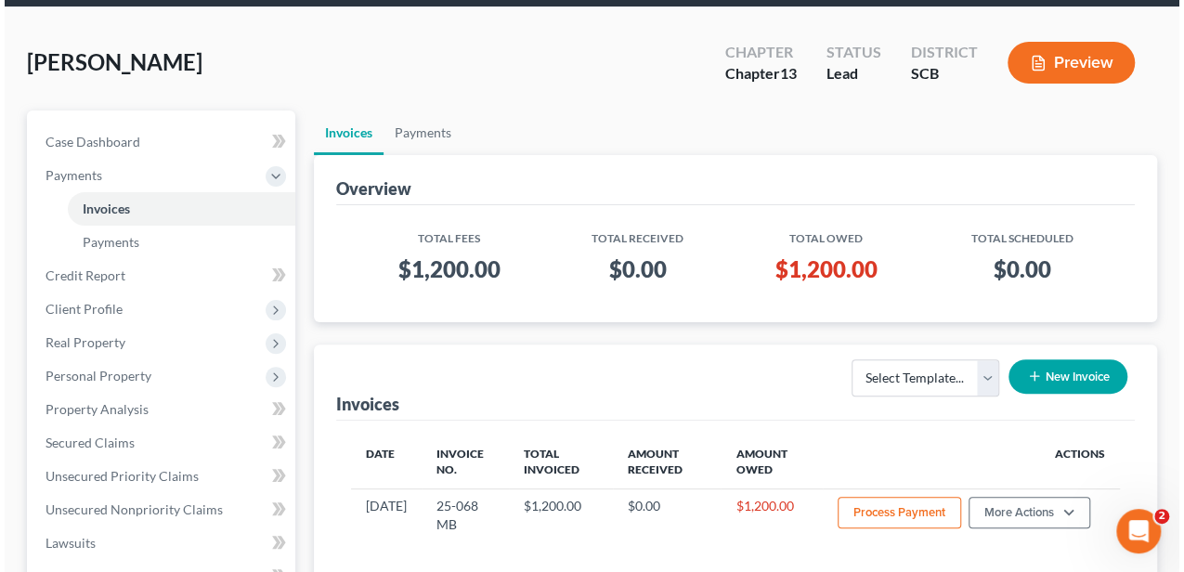
scroll to position [247, 0]
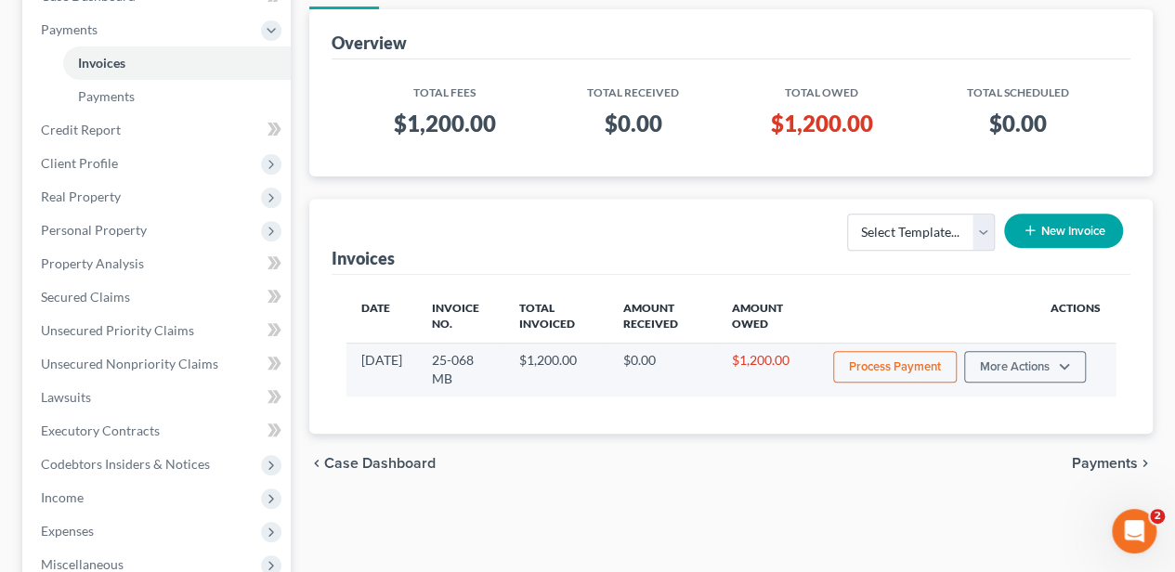
click at [866, 364] on button "Process Payment" at bounding box center [895, 367] width 124 height 32
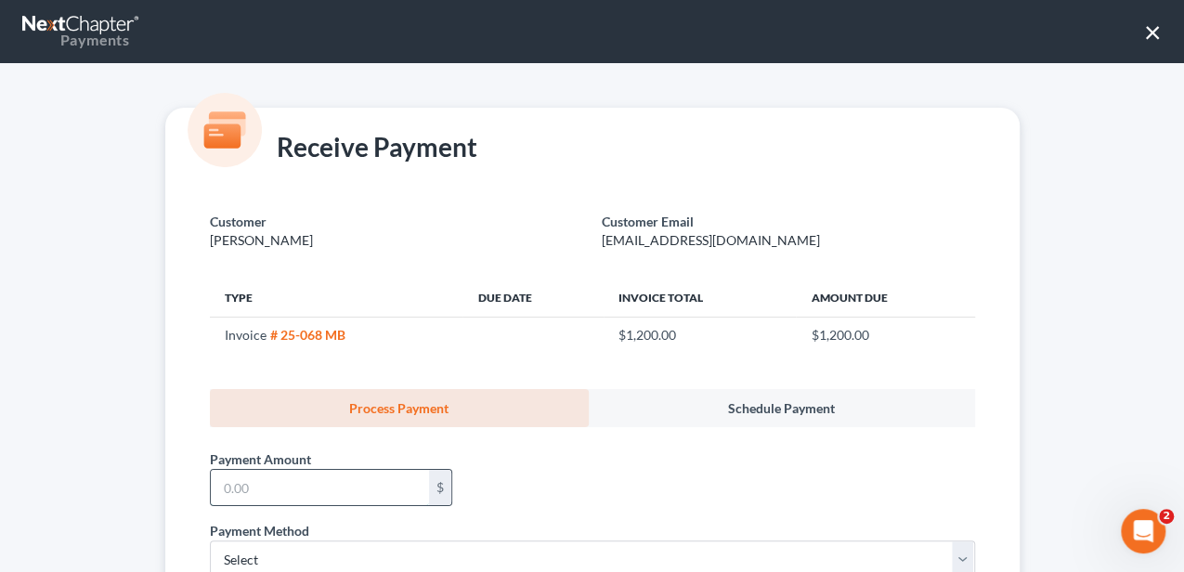
click at [283, 479] on input "text" at bounding box center [320, 487] width 218 height 35
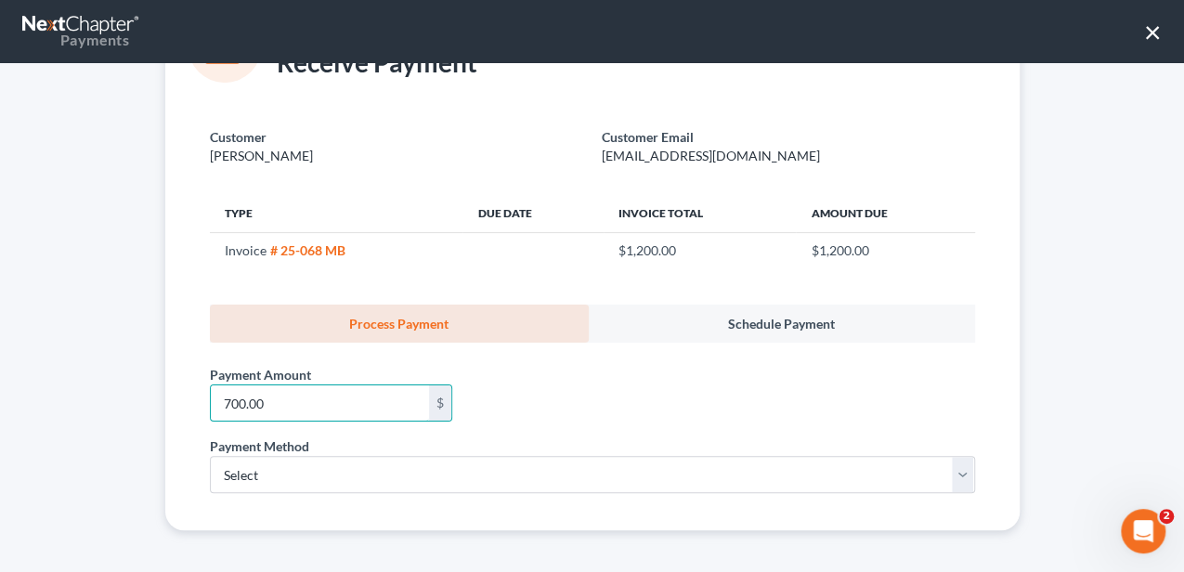
scroll to position [85, 0]
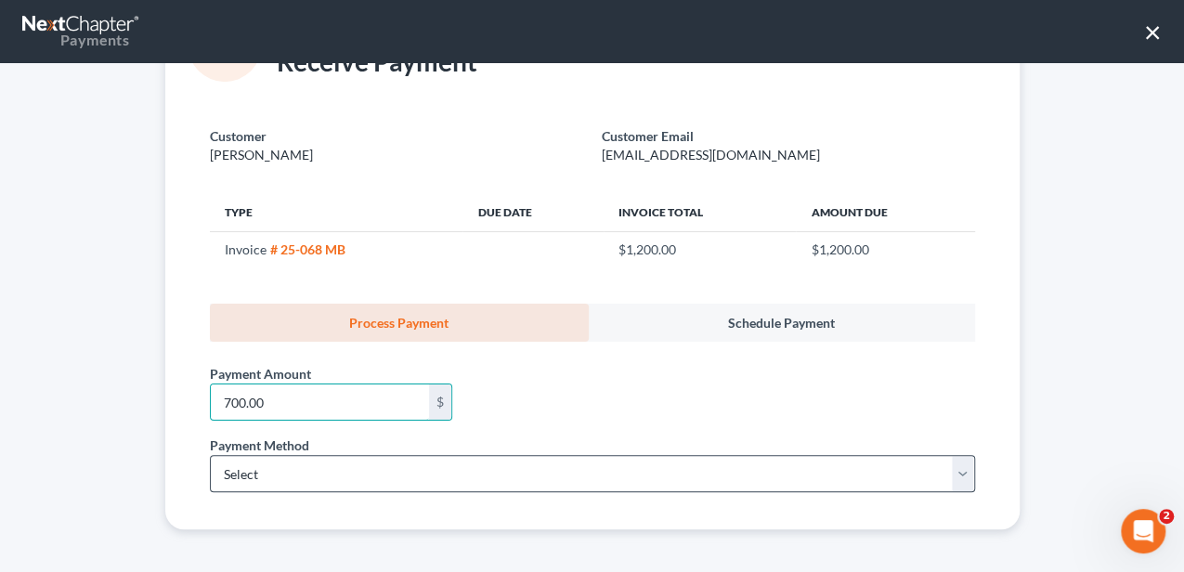
type input "700.00"
click at [235, 470] on select "Select ACH Credit Card" at bounding box center [592, 473] width 765 height 37
select select "1"
click at [210, 455] on select "Select ACH Credit Card" at bounding box center [592, 473] width 765 height 37
select select "42"
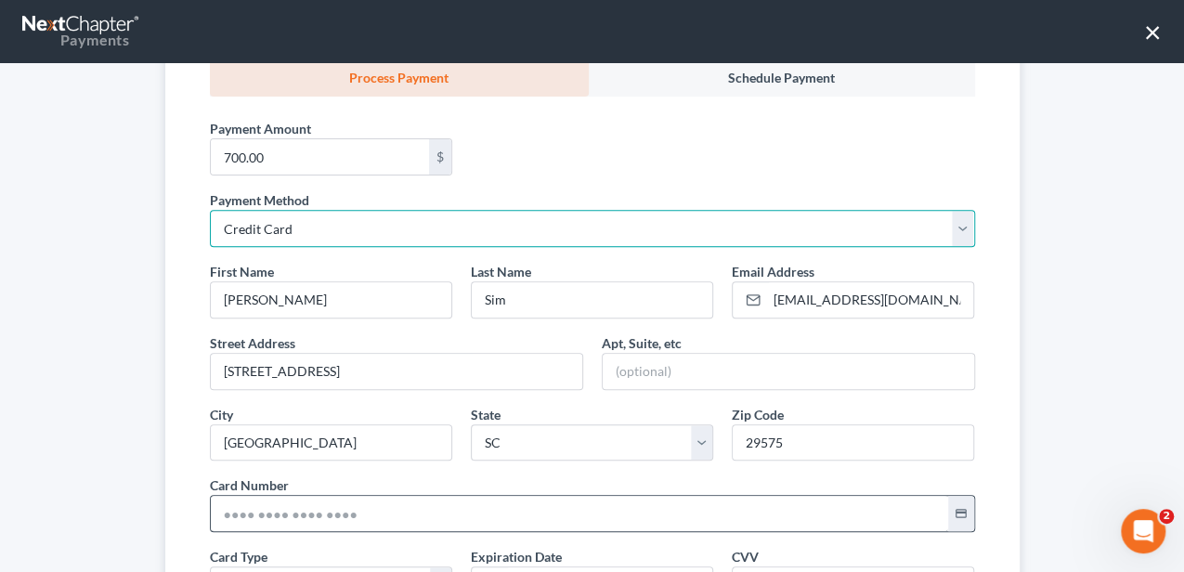
scroll to position [332, 0]
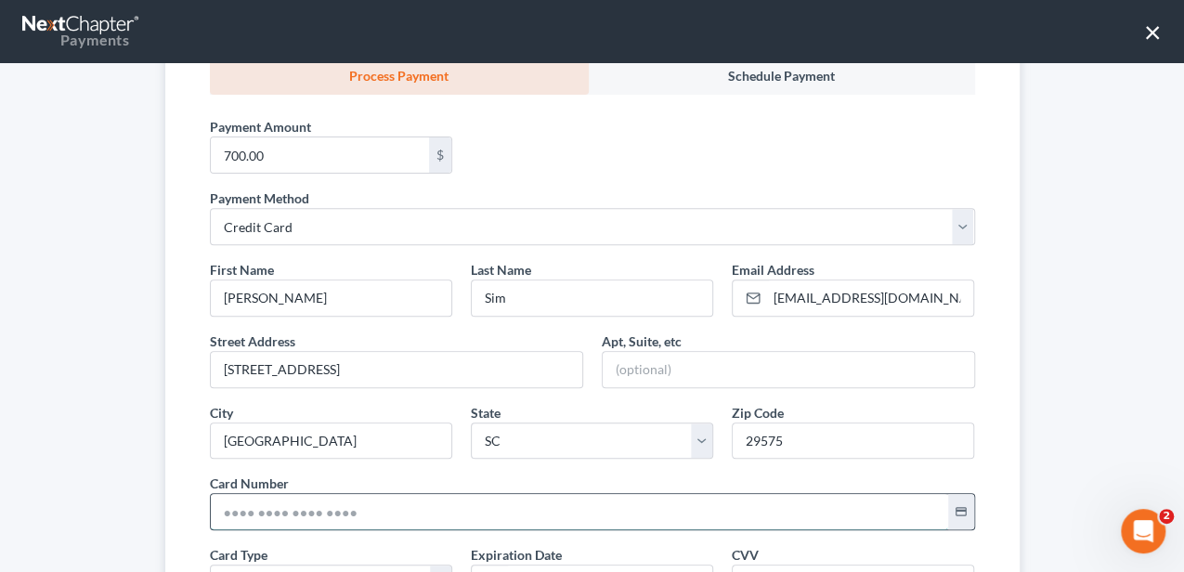
click at [277, 522] on input "text" at bounding box center [579, 511] width 737 height 35
type input "[CREDIT_CARD_NUMBER]"
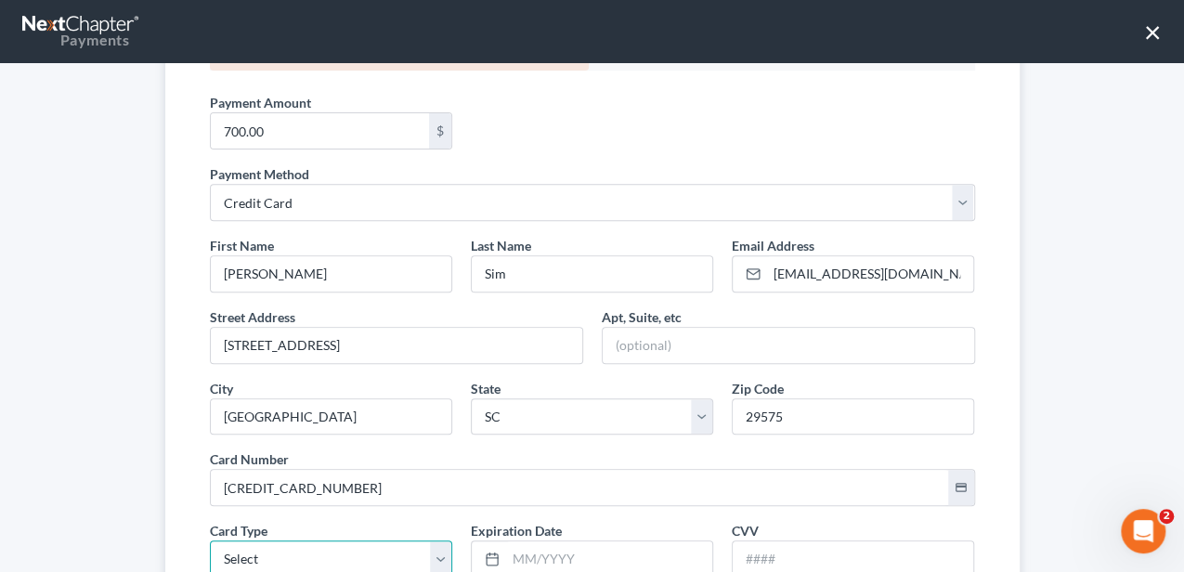
drag, startPoint x: 254, startPoint y: 565, endPoint x: 256, endPoint y: 544, distance: 20.5
click at [254, 565] on select "Select Visa MasterCard Discover American Express" at bounding box center [331, 558] width 242 height 37
select select "0"
click at [210, 540] on select "Select Visa MasterCard Discover American Express" at bounding box center [331, 558] width 242 height 37
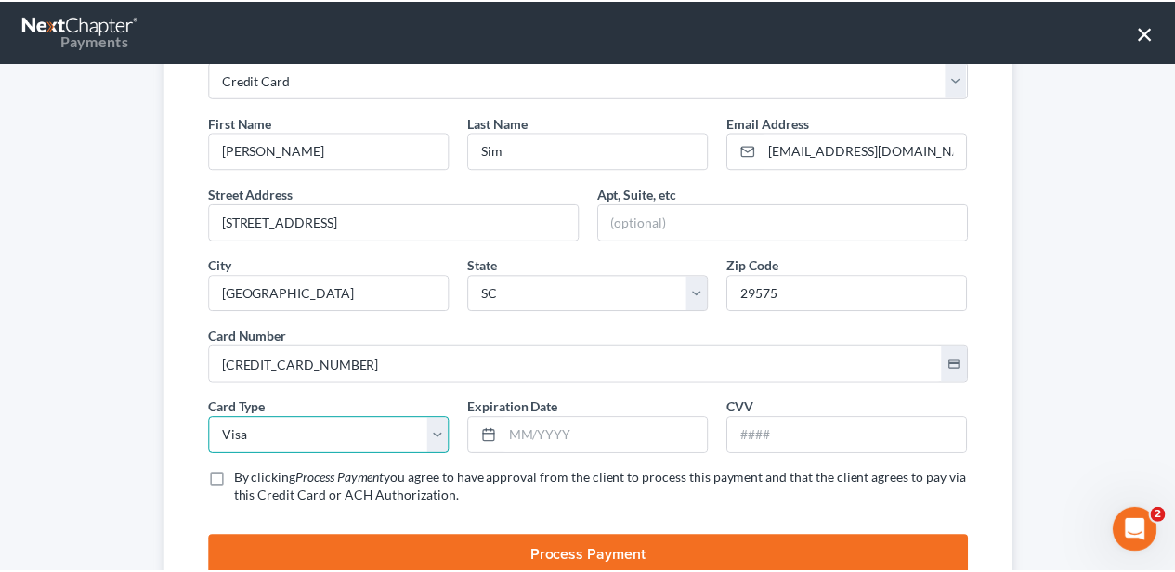
scroll to position [481, 0]
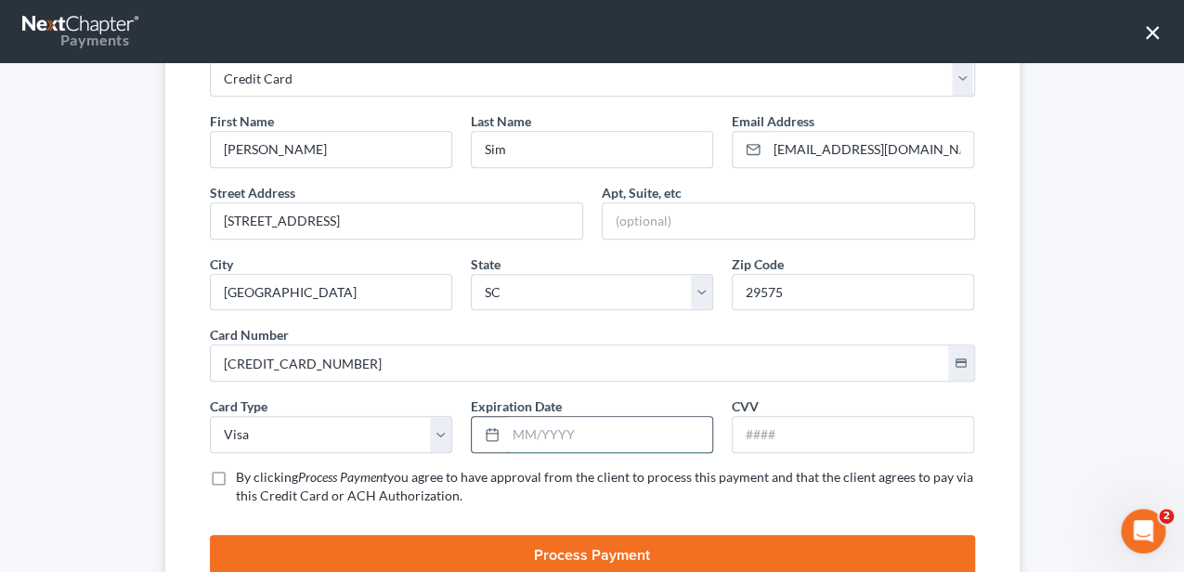
click at [539, 438] on input "text" at bounding box center [609, 434] width 206 height 35
type input "08/2029"
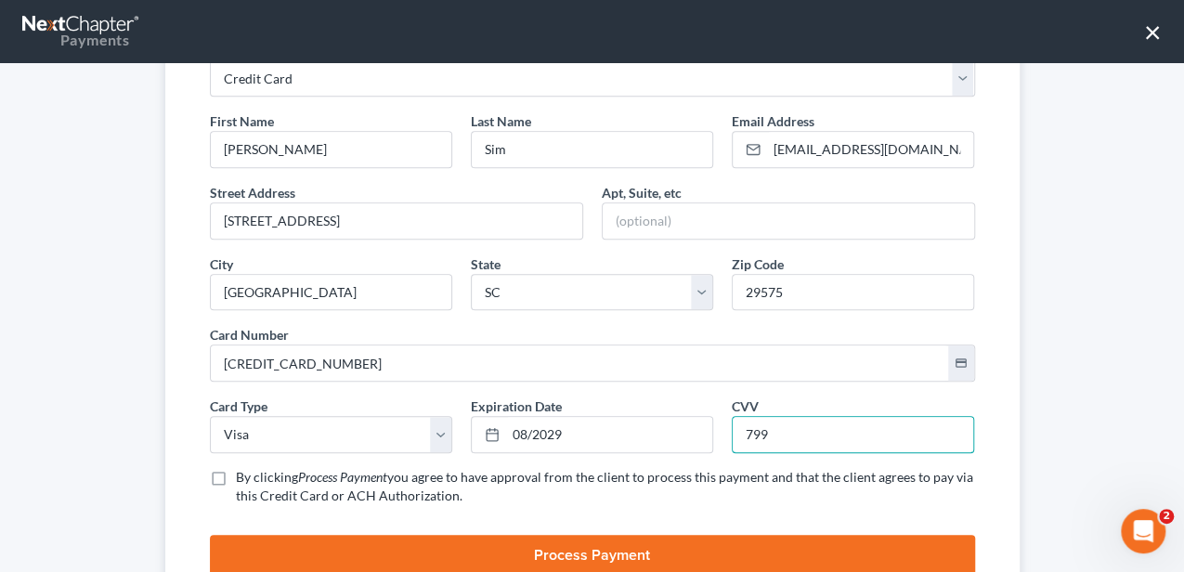
type input "799"
click at [454, 469] on span "you agree to have approval from the client to process this payment and that the…" at bounding box center [604, 486] width 737 height 34
click at [255, 468] on input "By clicking Process Payment you agree to have approval from the client to proce…" at bounding box center [249, 474] width 12 height 12
checkbox input "true"
click at [462, 535] on button "Process Payment" at bounding box center [592, 555] width 765 height 41
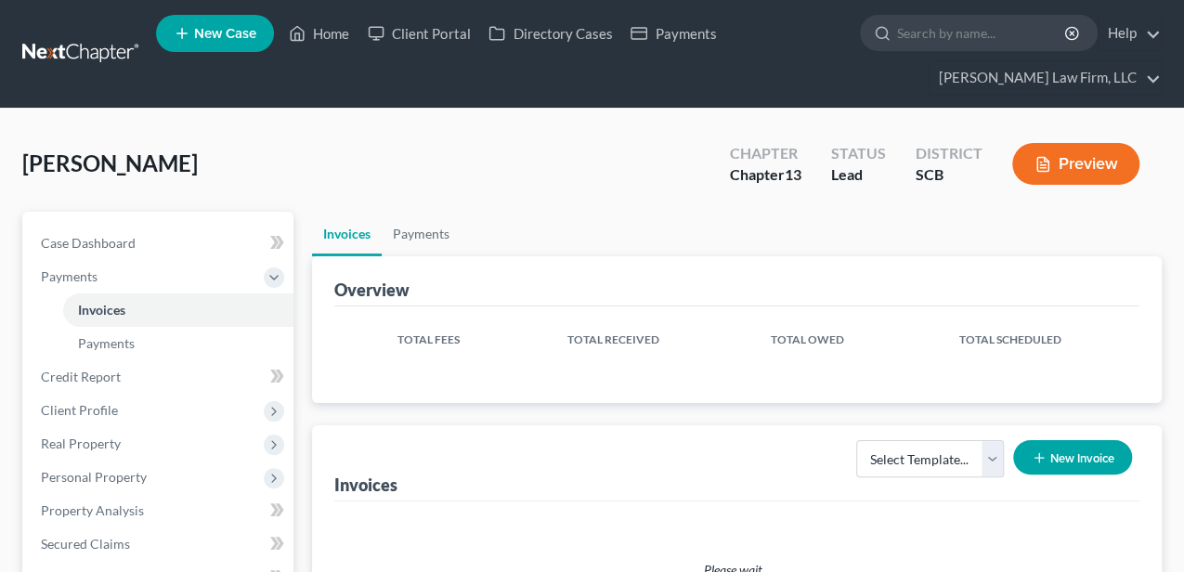
scroll to position [247, 0]
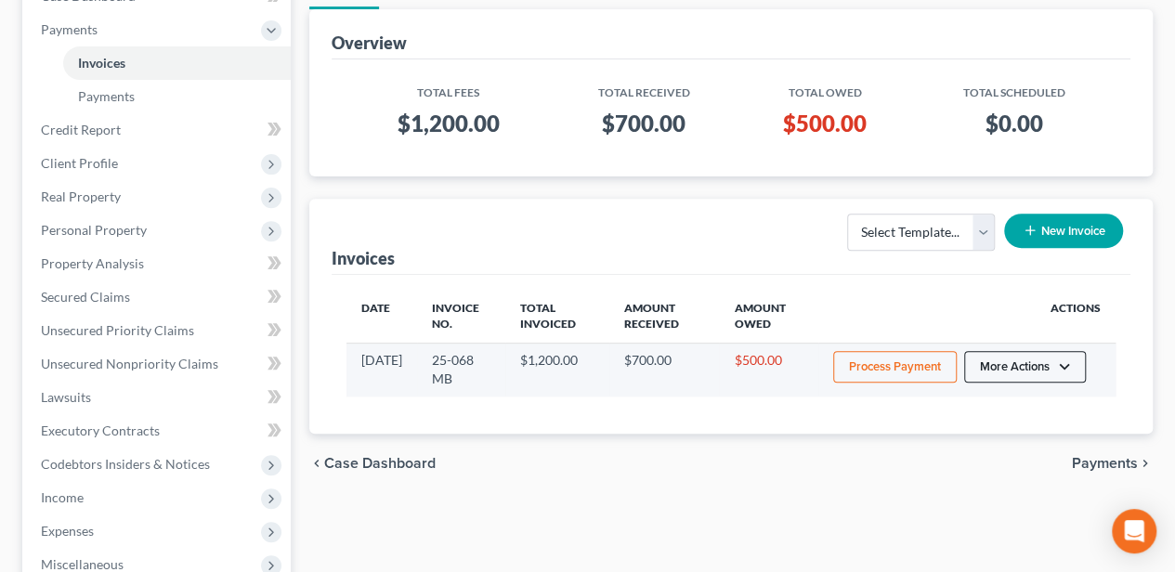
drag, startPoint x: 1051, startPoint y: 353, endPoint x: 1042, endPoint y: 359, distance: 11.3
click at [1051, 353] on button "More Actions" at bounding box center [1025, 367] width 122 height 32
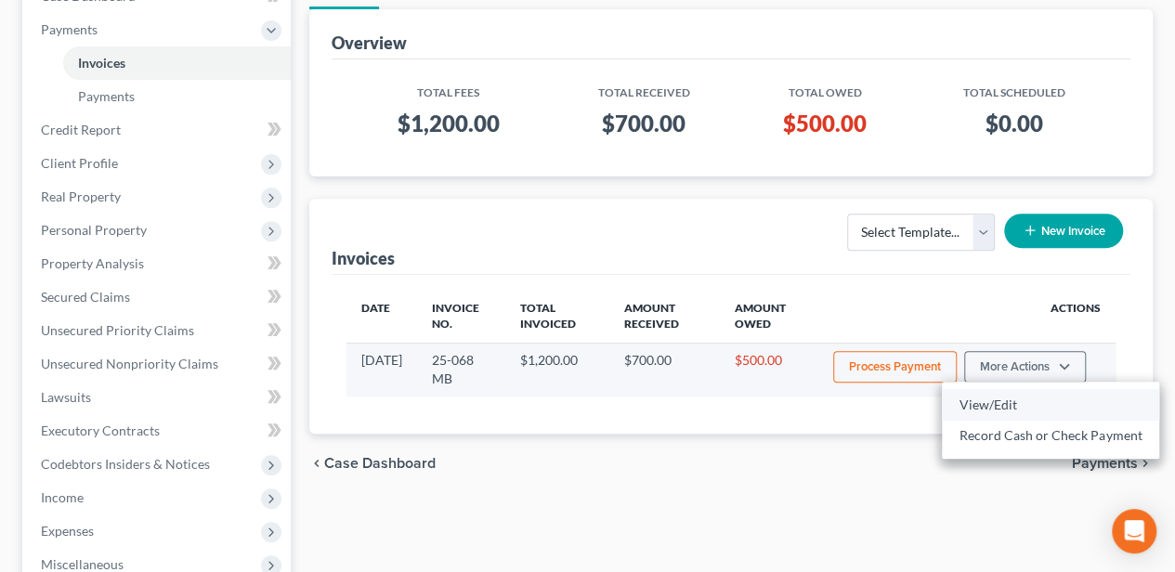
click at [995, 397] on link "View/Edit" at bounding box center [1050, 405] width 217 height 32
select select "1"
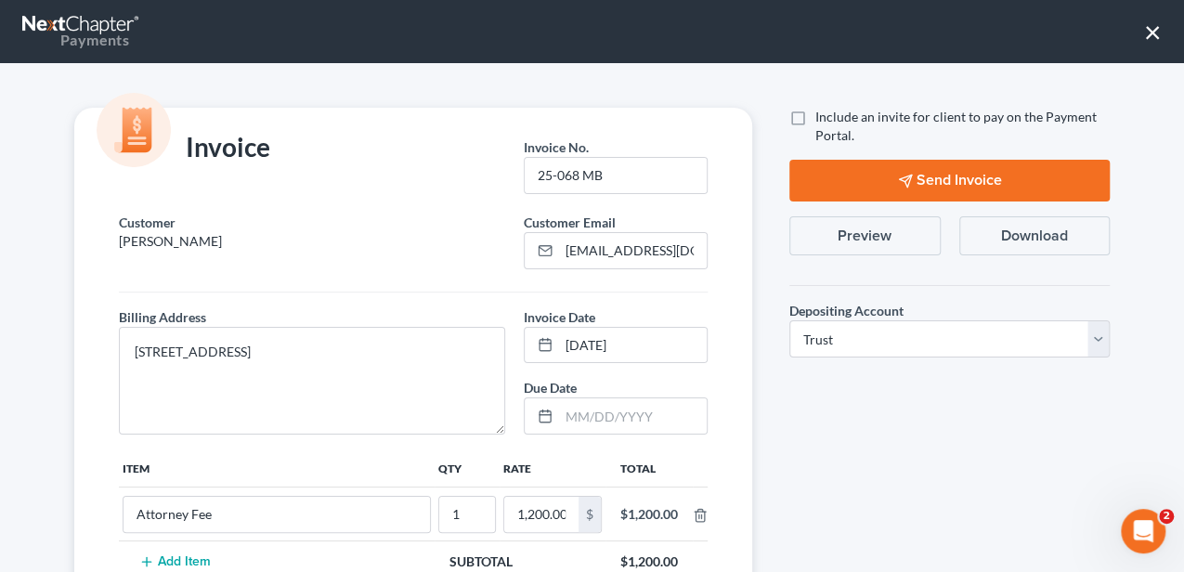
scroll to position [0, 0]
click at [884, 232] on button "Preview" at bounding box center [864, 235] width 151 height 39
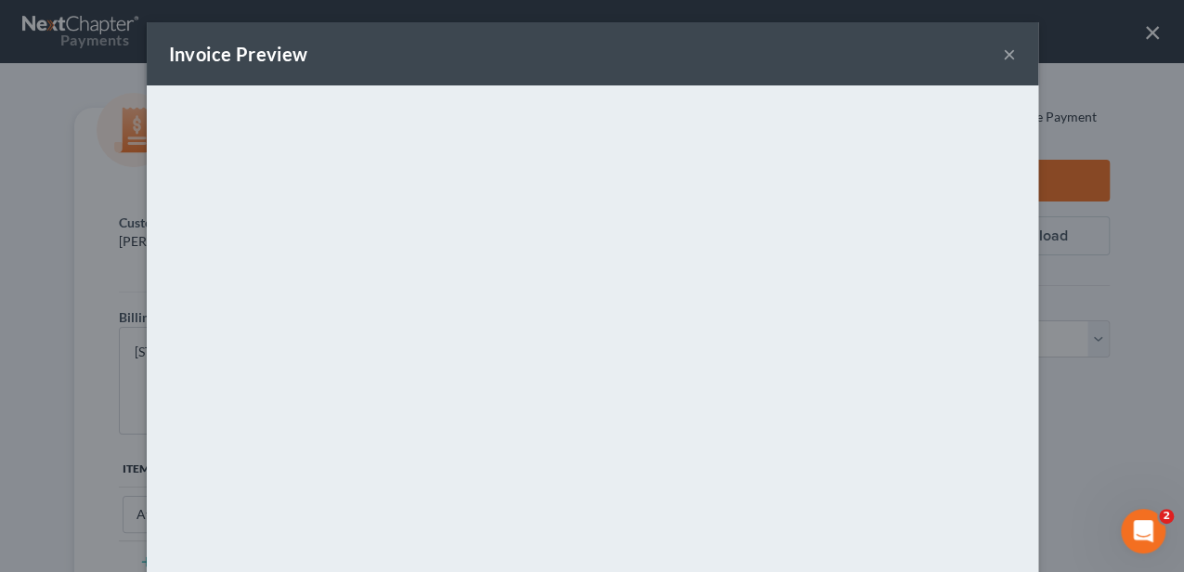
click at [1003, 52] on button "×" at bounding box center [1009, 54] width 13 height 22
